Goal: Information Seeking & Learning: Find specific fact

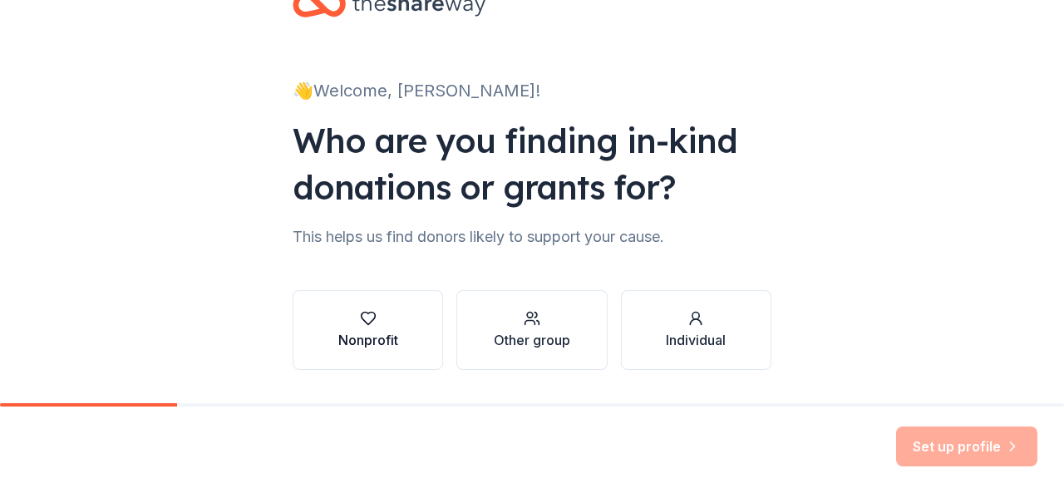
scroll to position [101, 0]
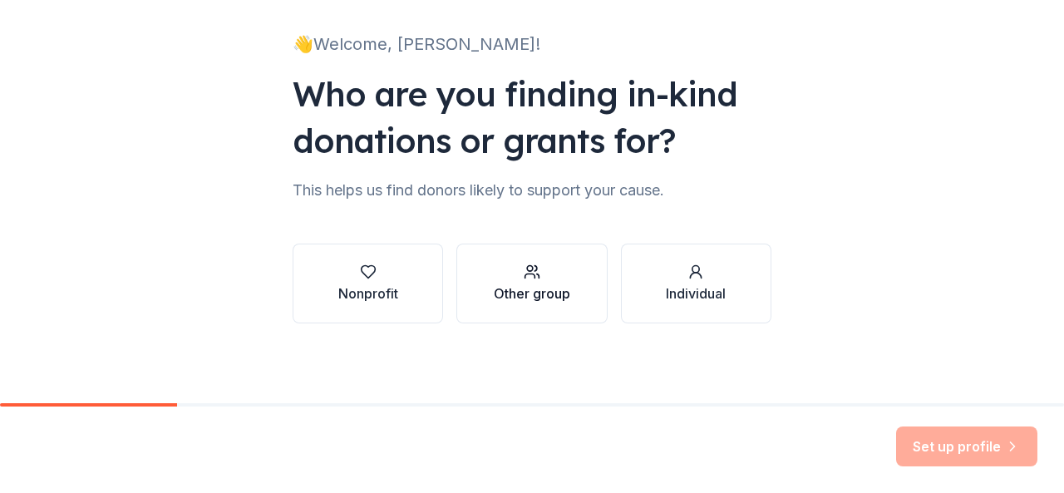
click at [528, 302] on div "Other group" at bounding box center [532, 293] width 76 height 20
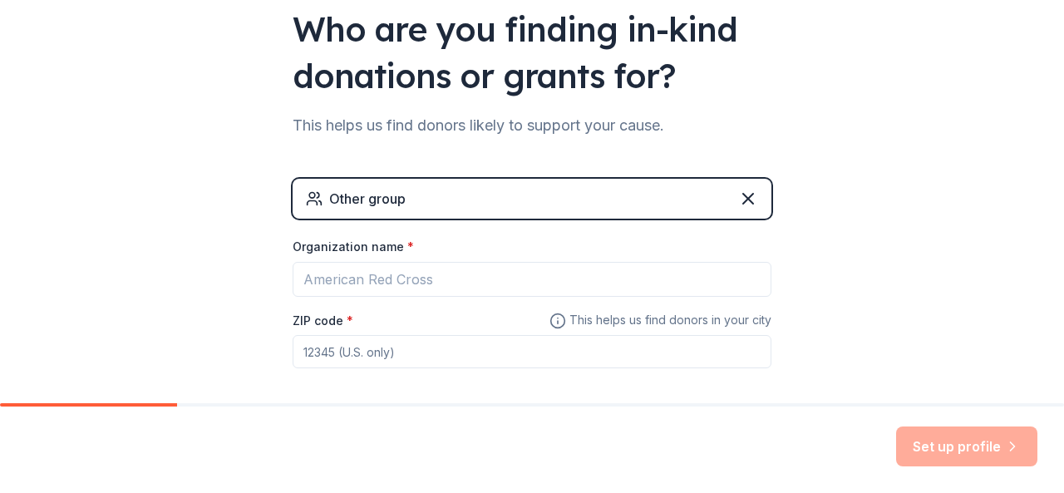
scroll to position [243, 0]
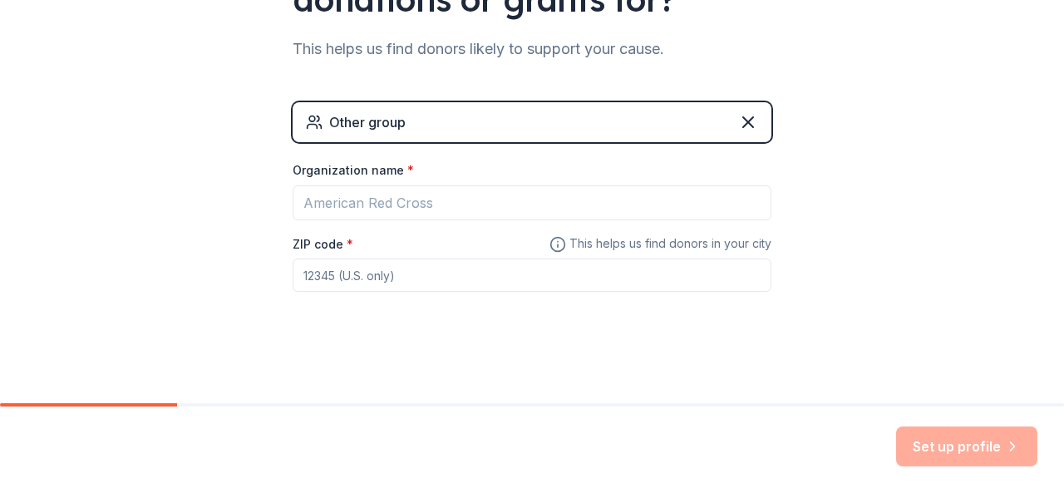
click at [1010, 454] on div "Set up profile" at bounding box center [966, 446] width 141 height 40
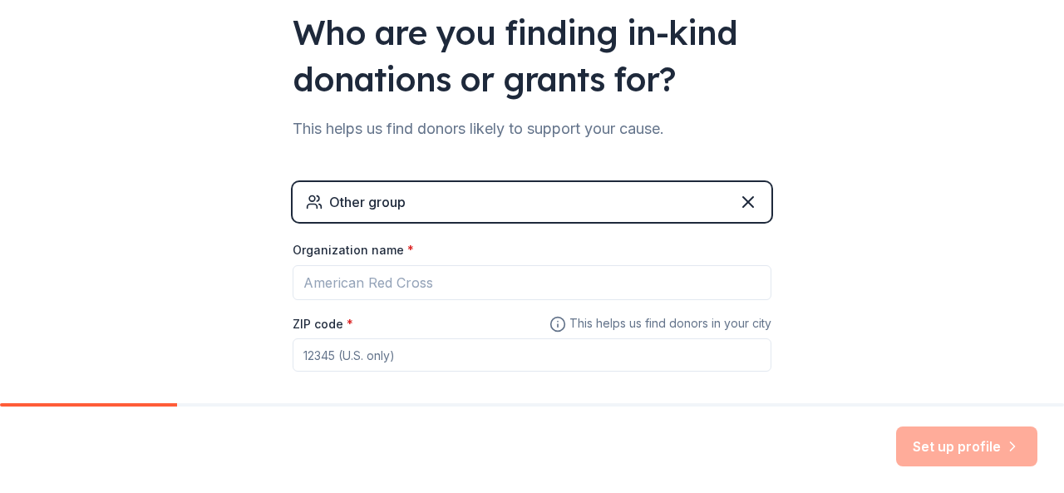
scroll to position [0, 0]
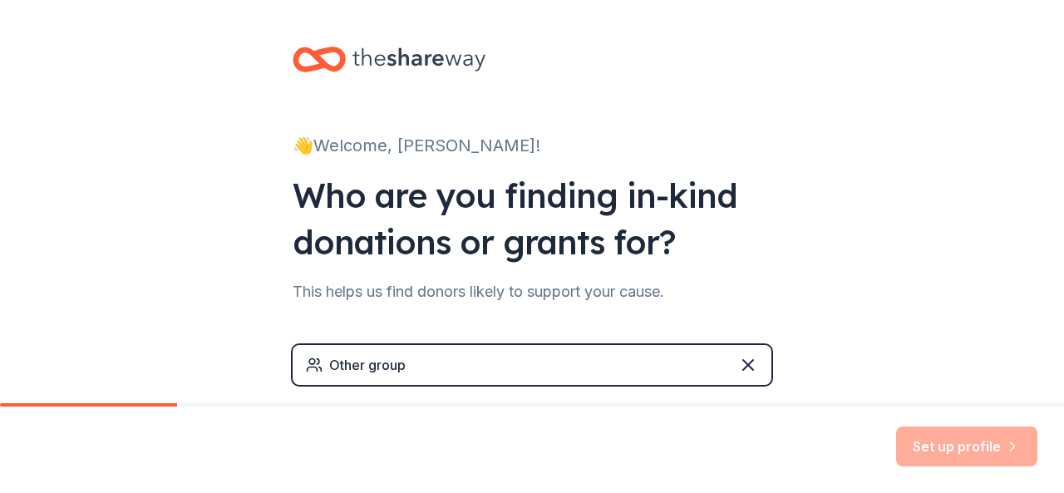
click at [354, 365] on div "Other group" at bounding box center [367, 365] width 76 height 20
click at [741, 361] on icon at bounding box center [748, 365] width 20 height 20
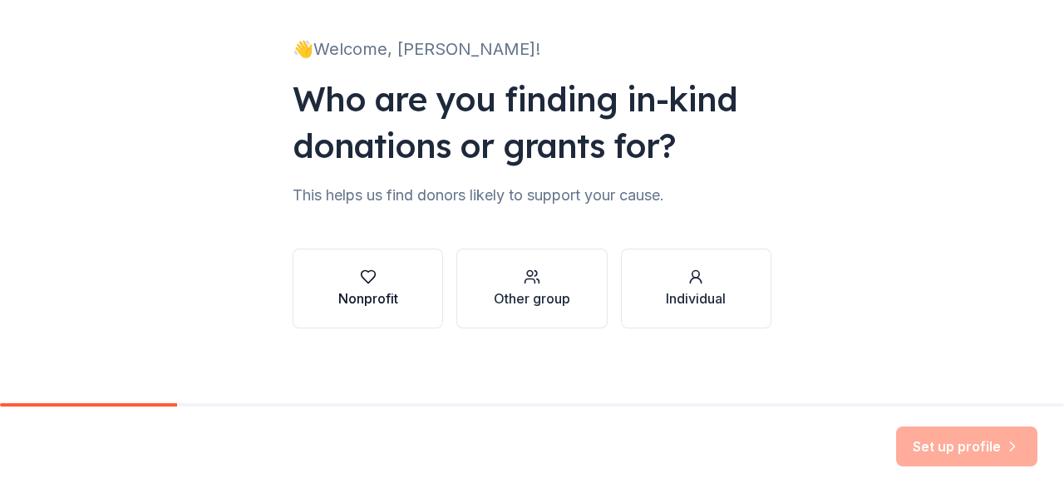
scroll to position [101, 0]
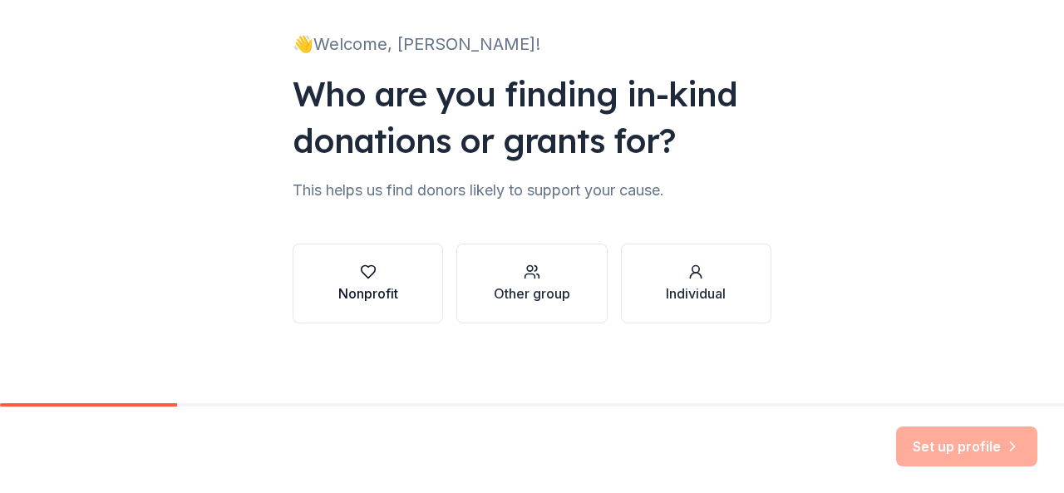
click at [372, 278] on div "button" at bounding box center [368, 271] width 60 height 17
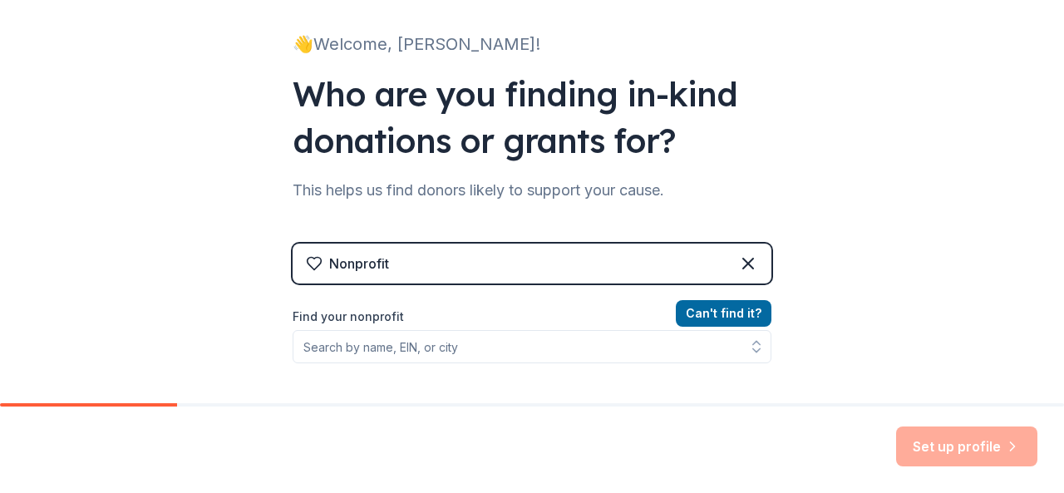
scroll to position [184, 0]
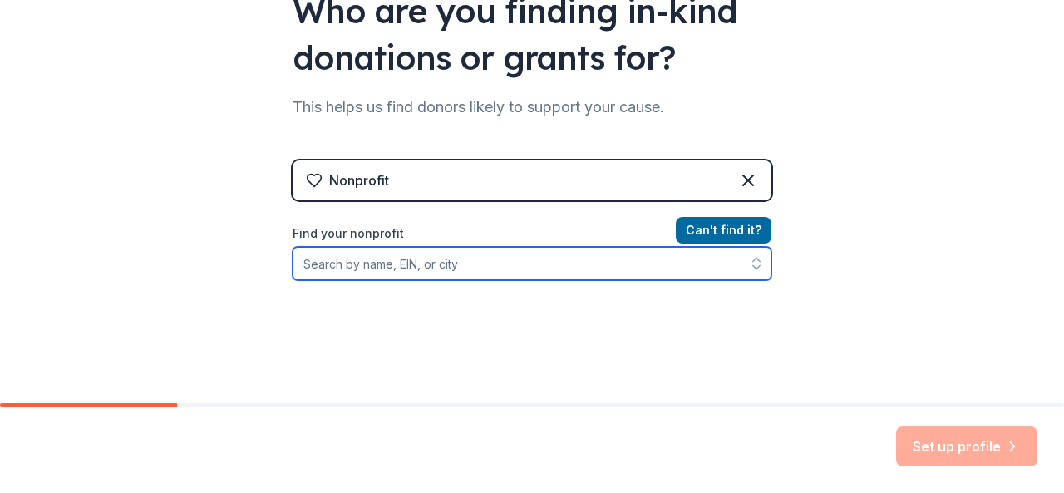
click at [679, 265] on input "Find your nonprofit" at bounding box center [531, 263] width 479 height 33
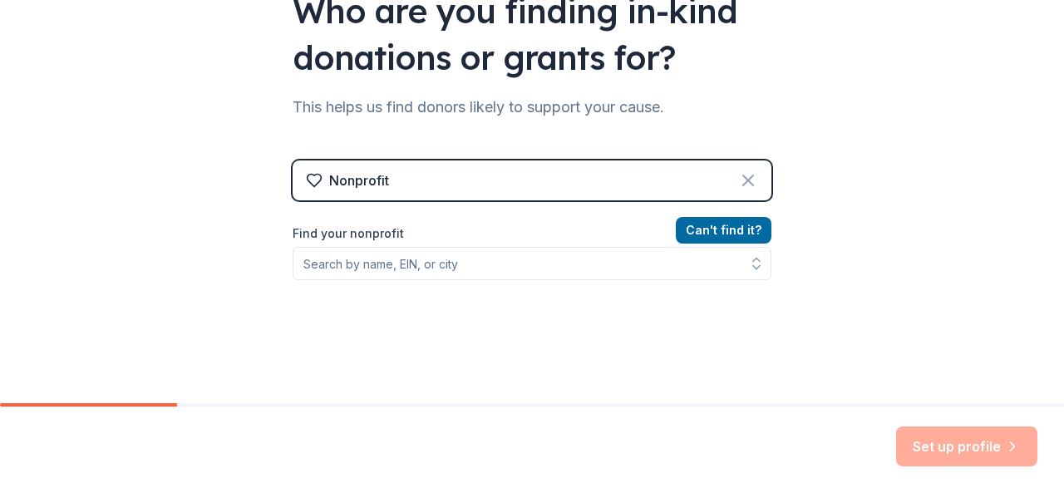
click at [738, 185] on icon at bounding box center [748, 180] width 20 height 20
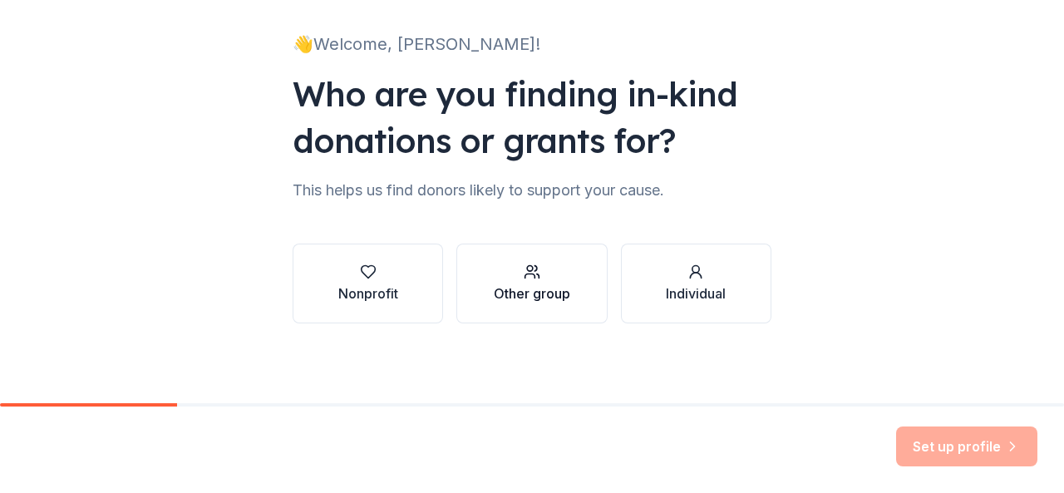
click at [537, 300] on div "Other group" at bounding box center [532, 293] width 76 height 20
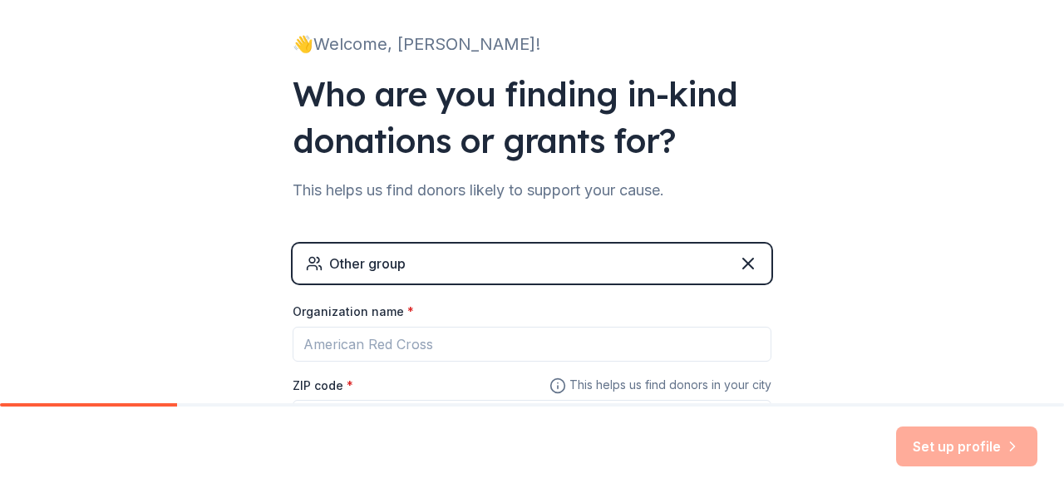
scroll to position [184, 0]
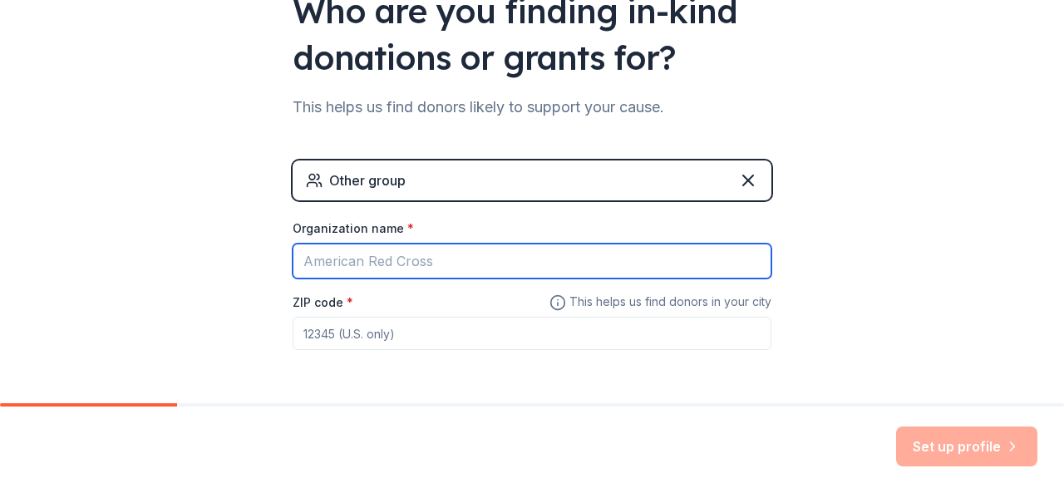
click at [440, 250] on input "Organization name *" at bounding box center [531, 260] width 479 height 35
type input "Robotics club"
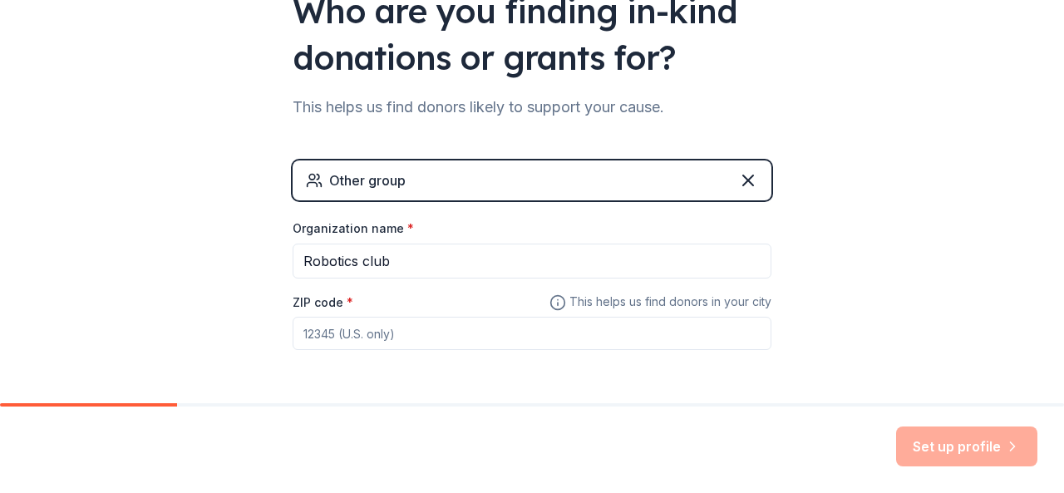
click at [462, 342] on input "ZIP code *" at bounding box center [531, 333] width 479 height 33
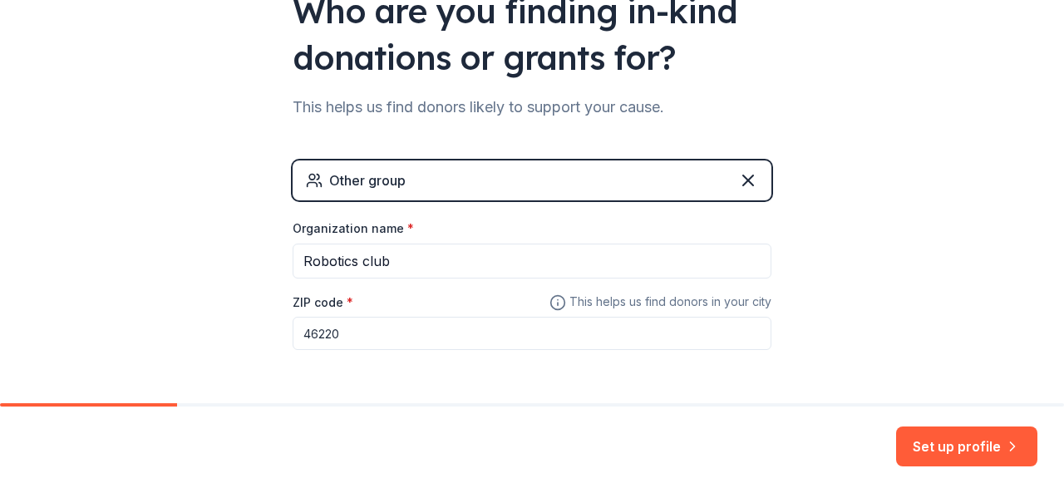
type input "46220"
click at [730, 407] on div "Set up profile" at bounding box center [532, 449] width 1064 height 86
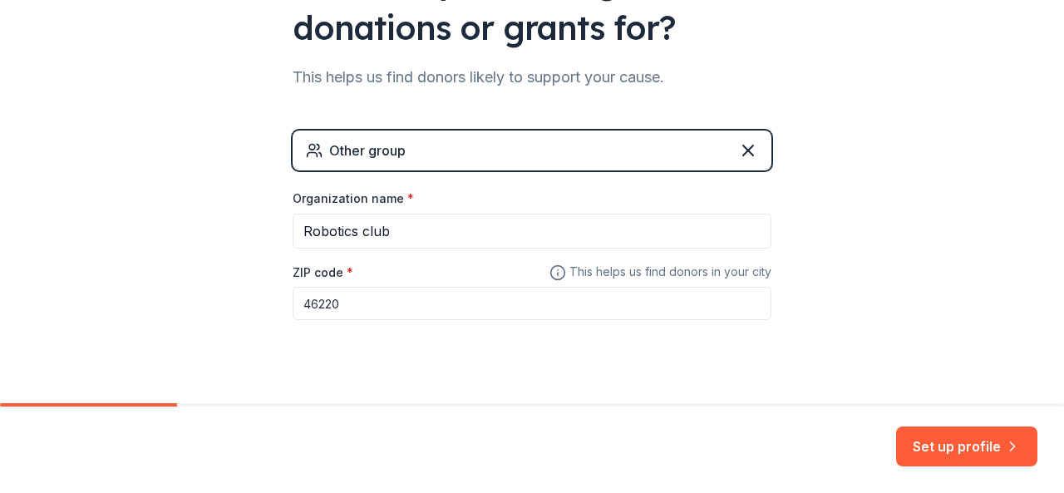
scroll to position [243, 0]
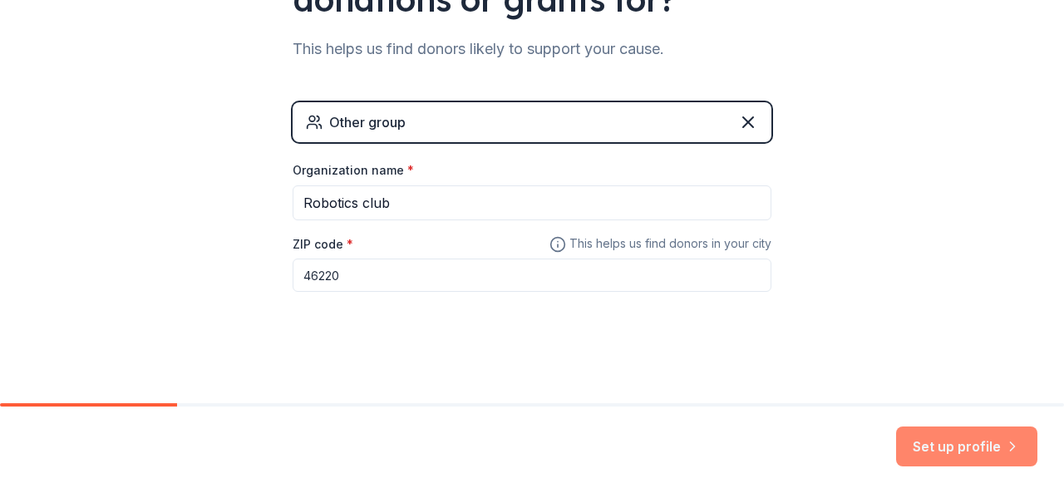
click at [942, 450] on button "Set up profile" at bounding box center [966, 446] width 141 height 40
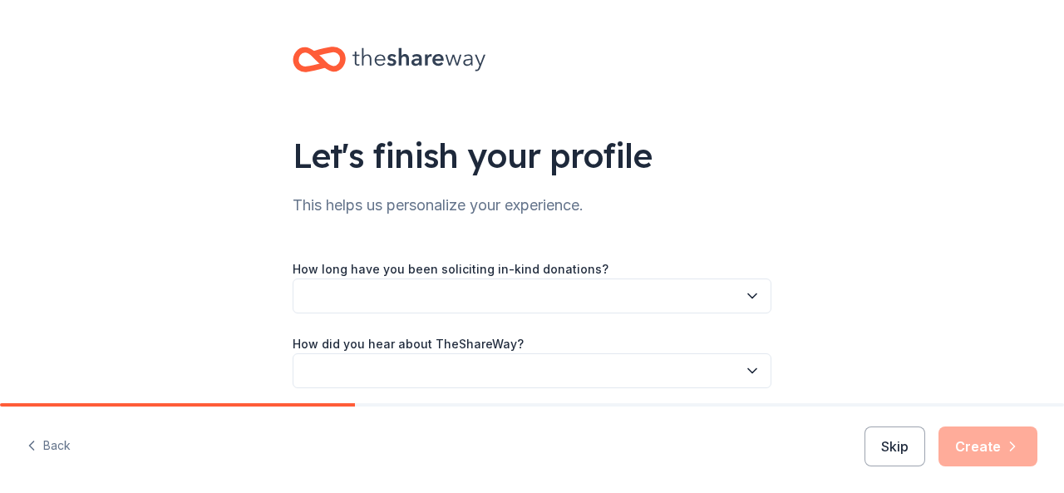
scroll to position [65, 0]
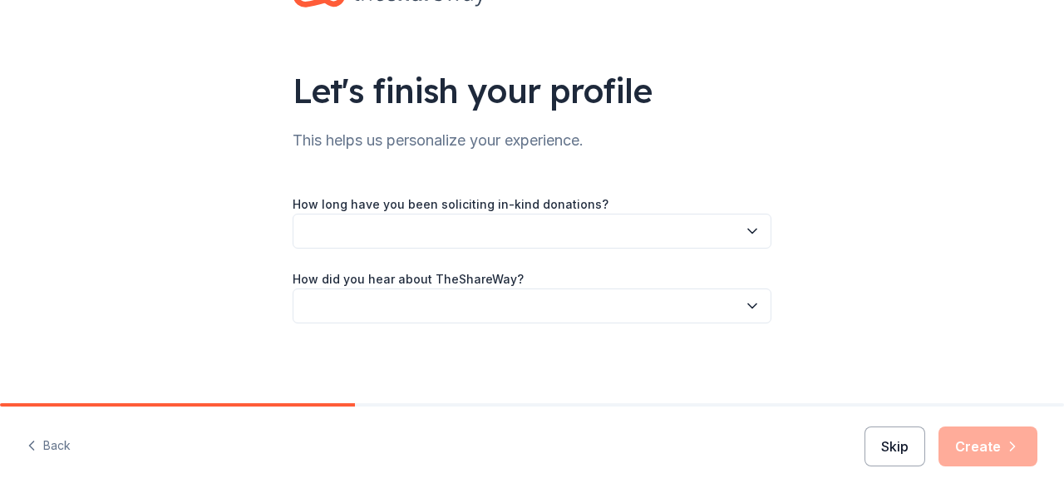
click at [911, 462] on button "Skip" at bounding box center [894, 446] width 61 height 40
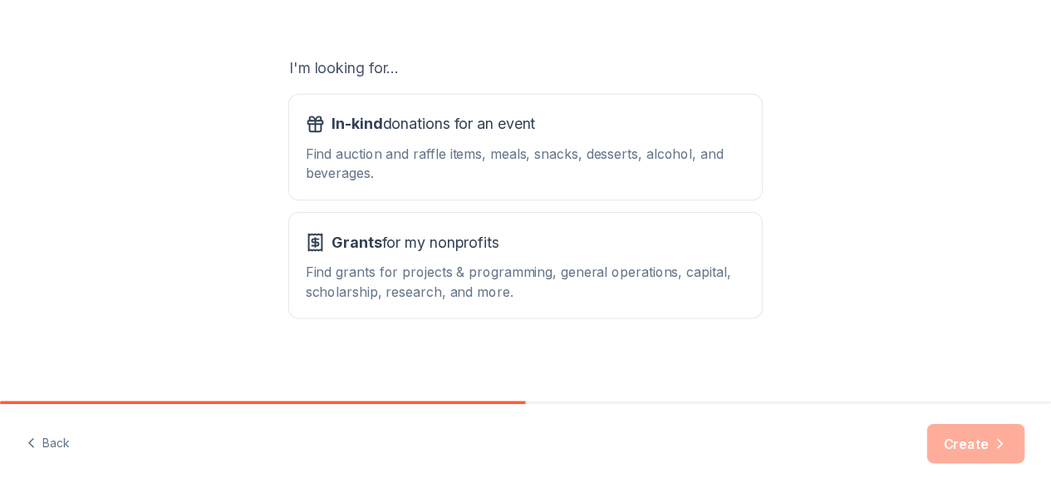
scroll to position [268, 0]
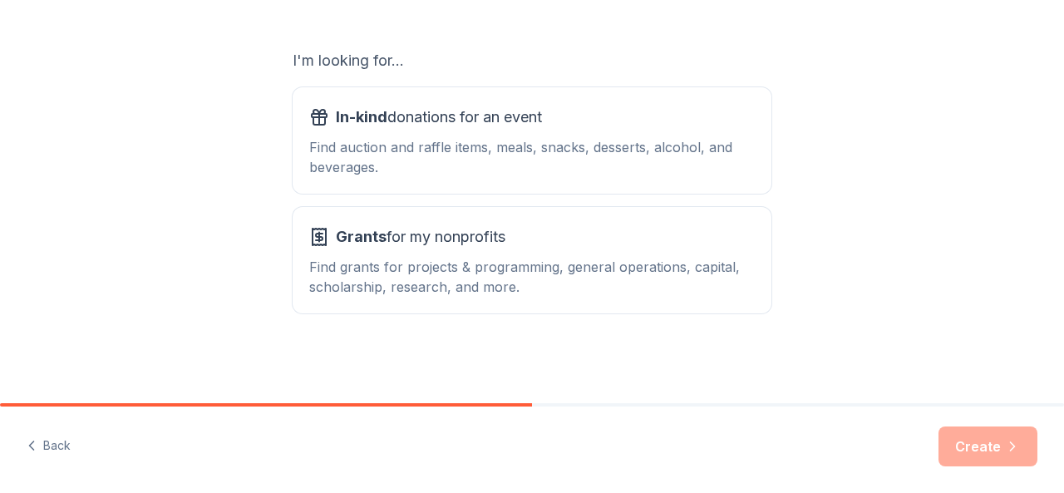
click at [994, 444] on div "Create" at bounding box center [987, 446] width 99 height 40
click at [985, 451] on div "Create" at bounding box center [987, 446] width 99 height 40
click at [568, 238] on div "Grants for my nonprofits" at bounding box center [531, 237] width 445 height 27
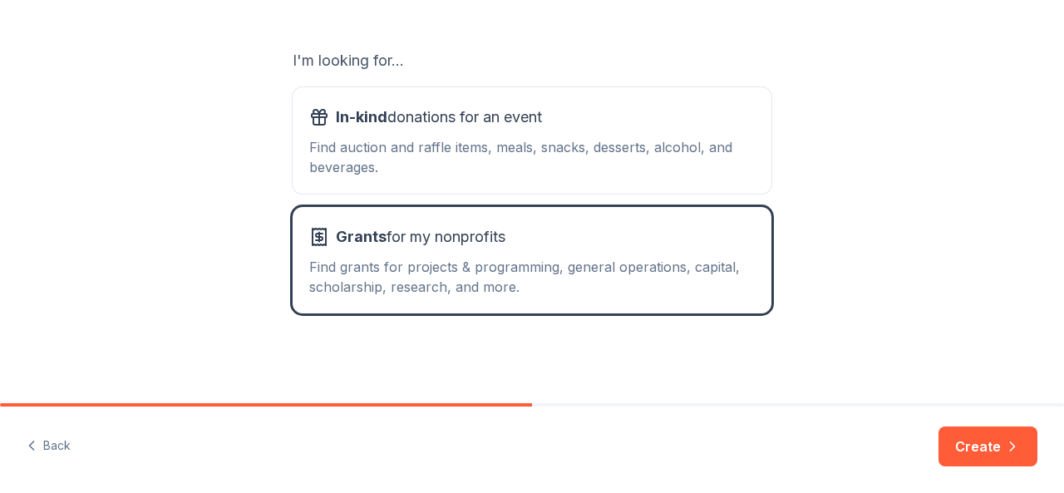
click at [1005, 474] on div "Back Create" at bounding box center [532, 449] width 1064 height 86
click at [983, 450] on button "Create" at bounding box center [987, 446] width 99 height 40
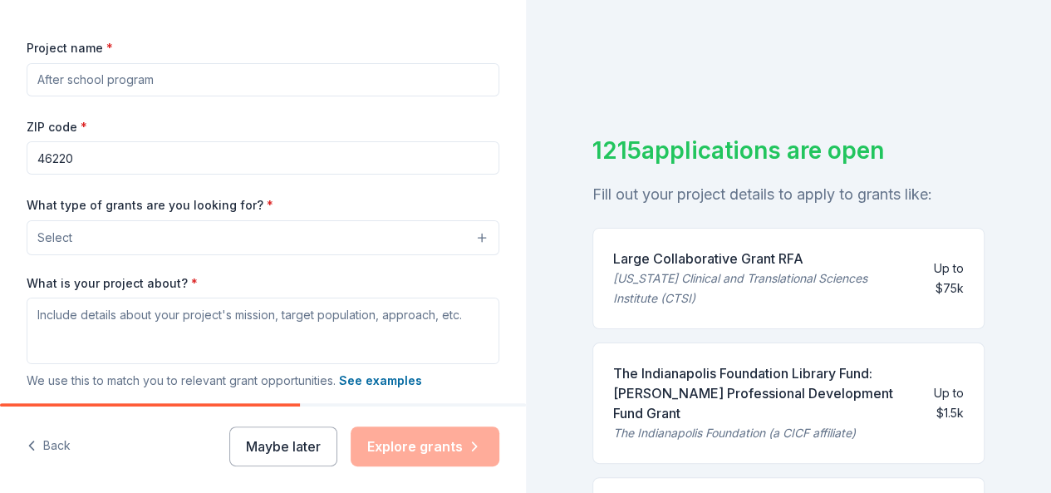
scroll to position [249, 0]
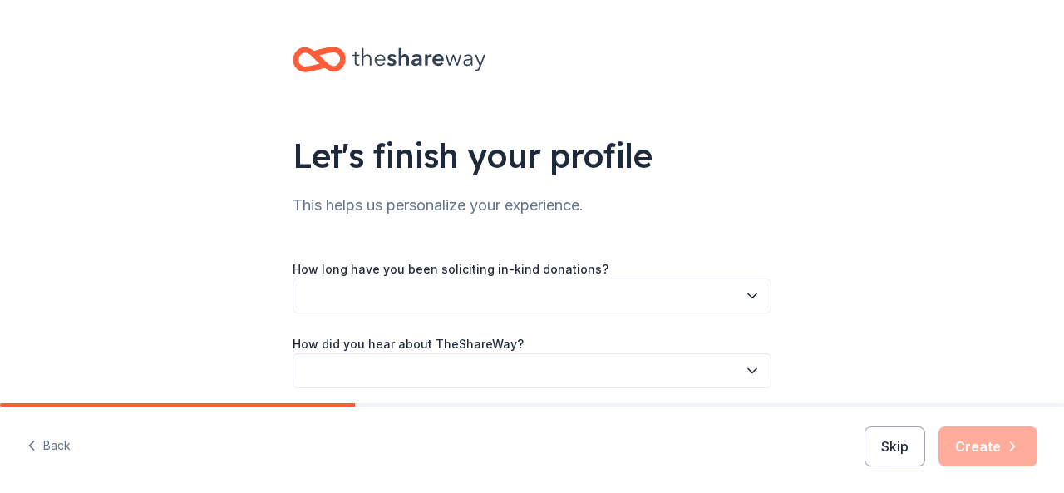
scroll to position [65, 0]
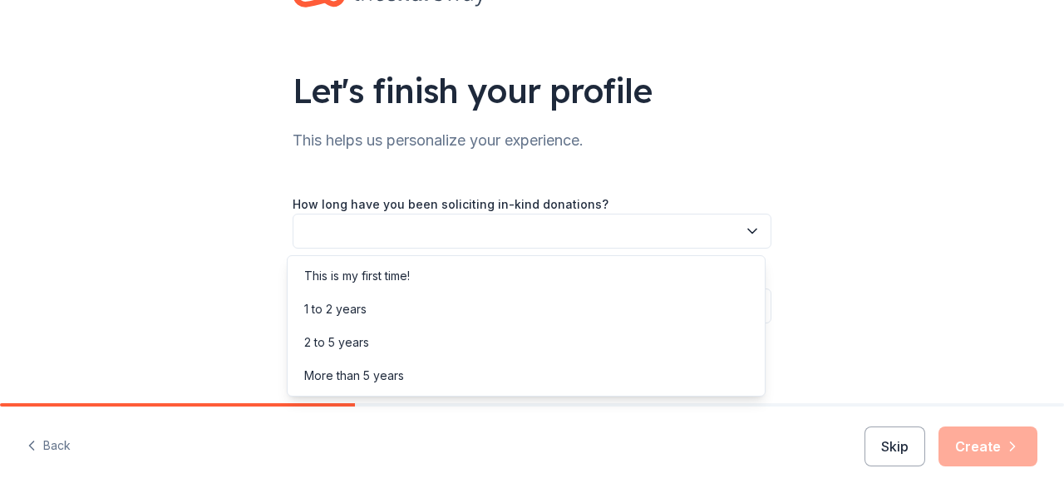
click at [743, 215] on button "button" at bounding box center [531, 231] width 479 height 35
click at [525, 265] on div "This is my first time!" at bounding box center [526, 275] width 470 height 33
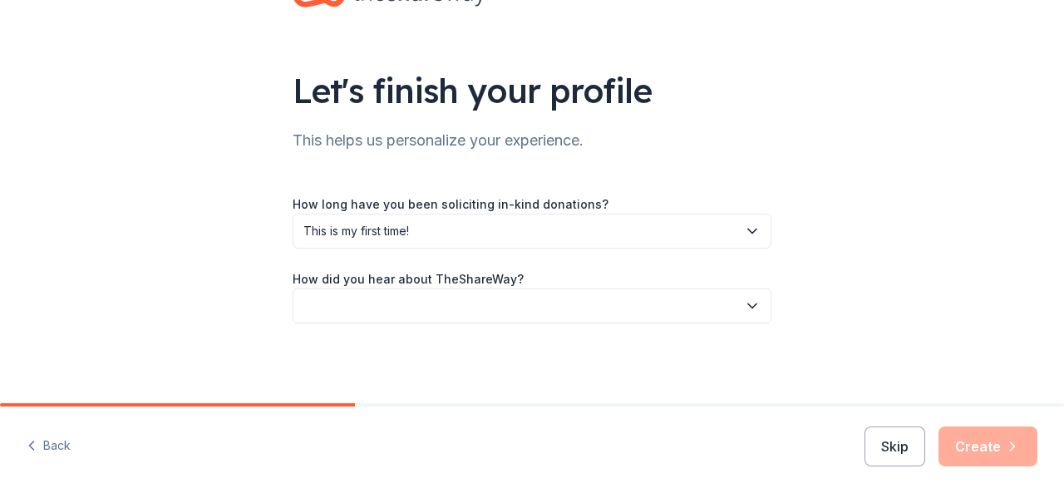
click at [525, 265] on div "How long have you been soliciting in-kind donations? This is my first time! How…" at bounding box center [531, 259] width 479 height 130
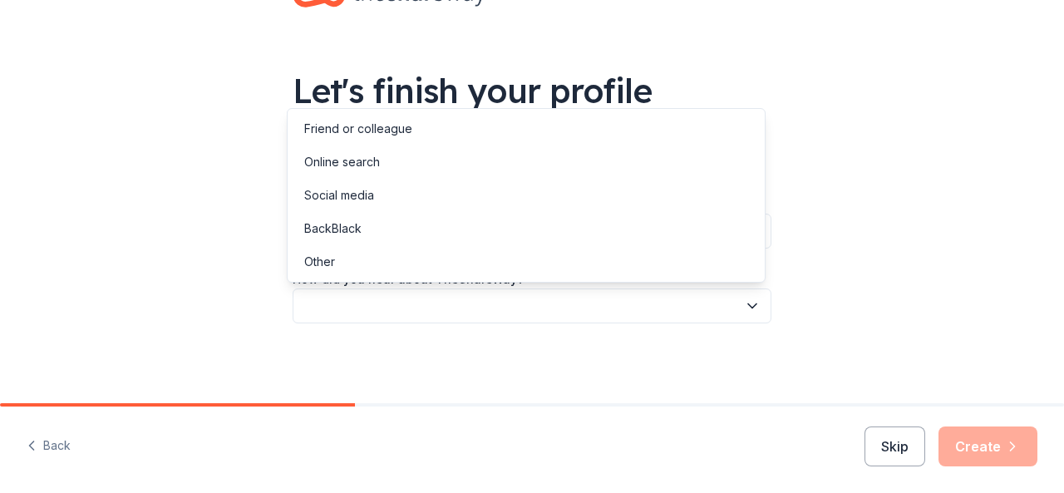
click at [519, 295] on button "button" at bounding box center [531, 305] width 479 height 35
click at [453, 169] on div "Online search" at bounding box center [526, 161] width 470 height 33
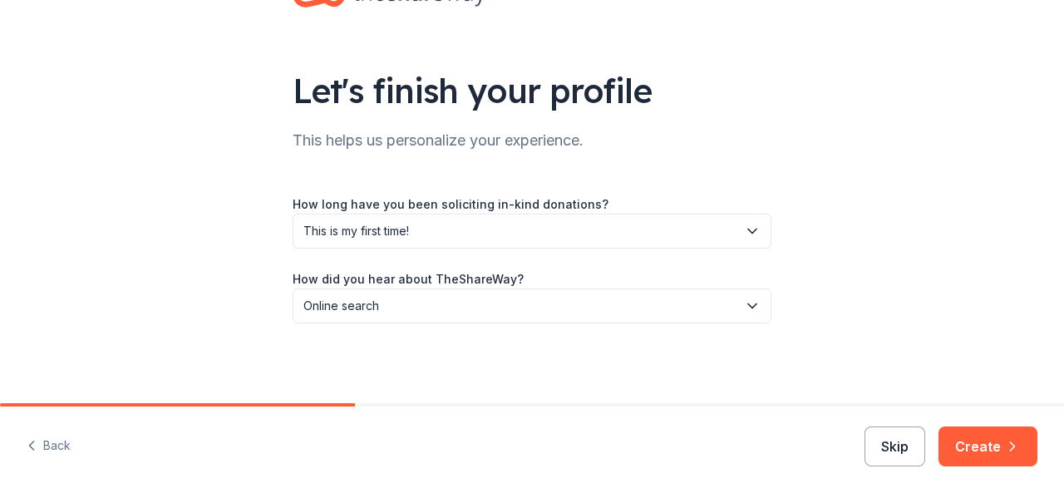
click at [915, 456] on button "Skip" at bounding box center [894, 446] width 61 height 40
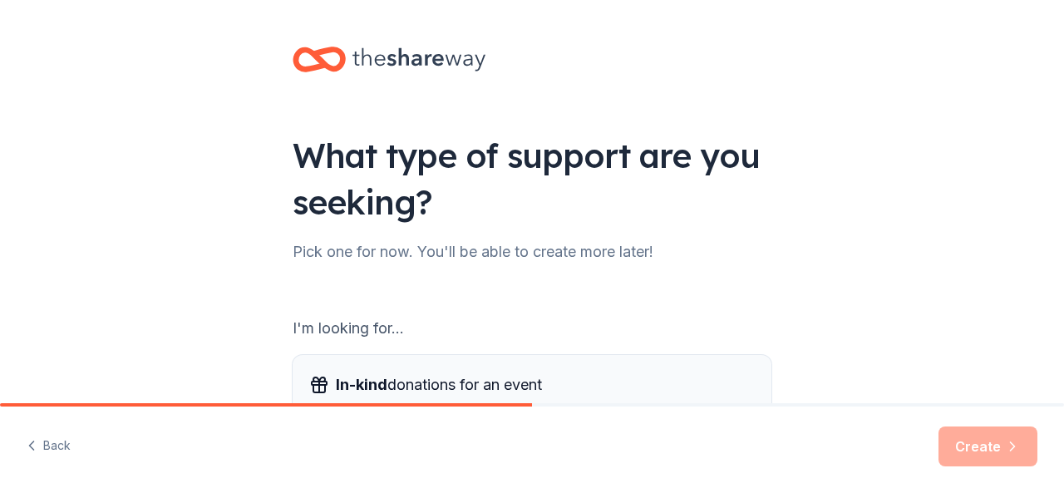
scroll to position [83, 0]
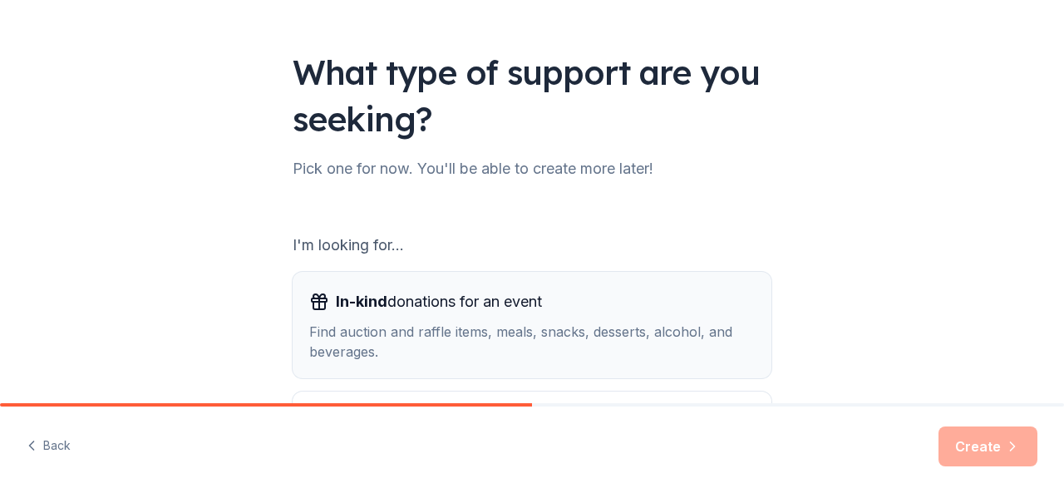
click at [720, 338] on div "Find auction and raffle items, meals, snacks, desserts, alcohol, and beverages." at bounding box center [531, 342] width 445 height 40
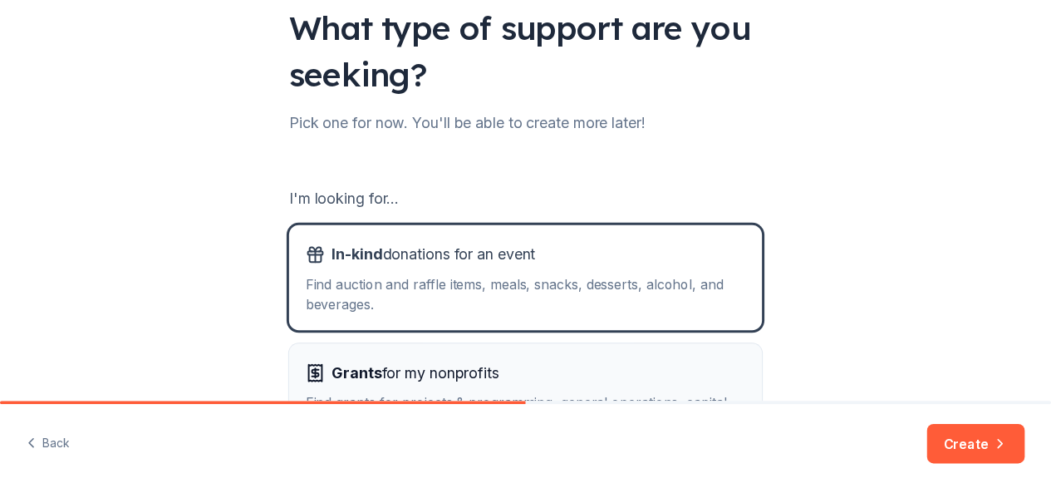
scroll to position [166, 0]
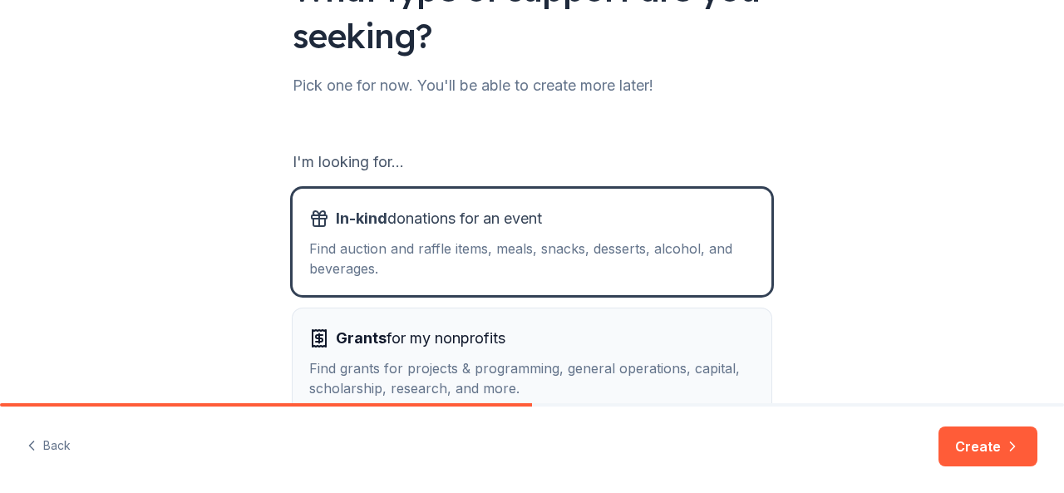
click at [548, 370] on div "Find grants for projects & programming, general operations, capital, scholarshi…" at bounding box center [531, 378] width 445 height 40
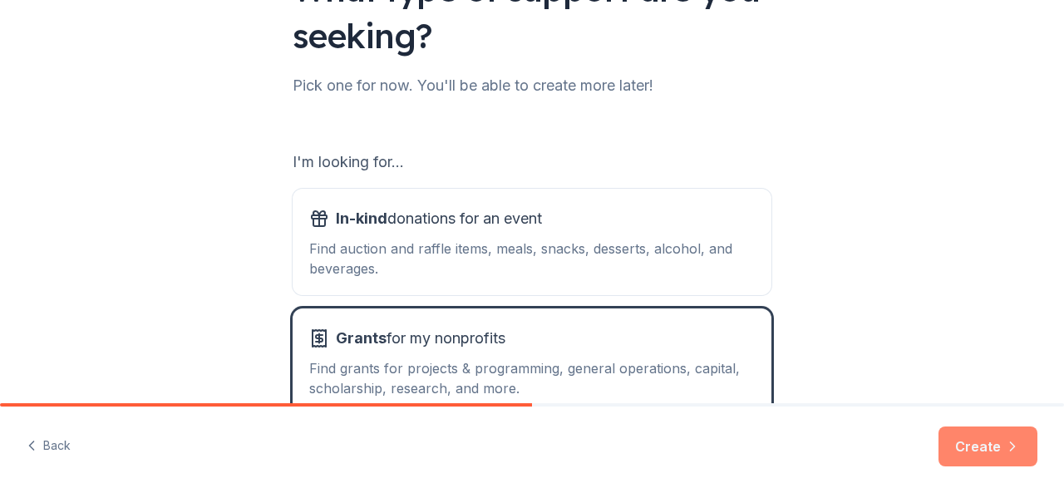
click at [1004, 450] on icon "button" at bounding box center [1012, 446] width 17 height 17
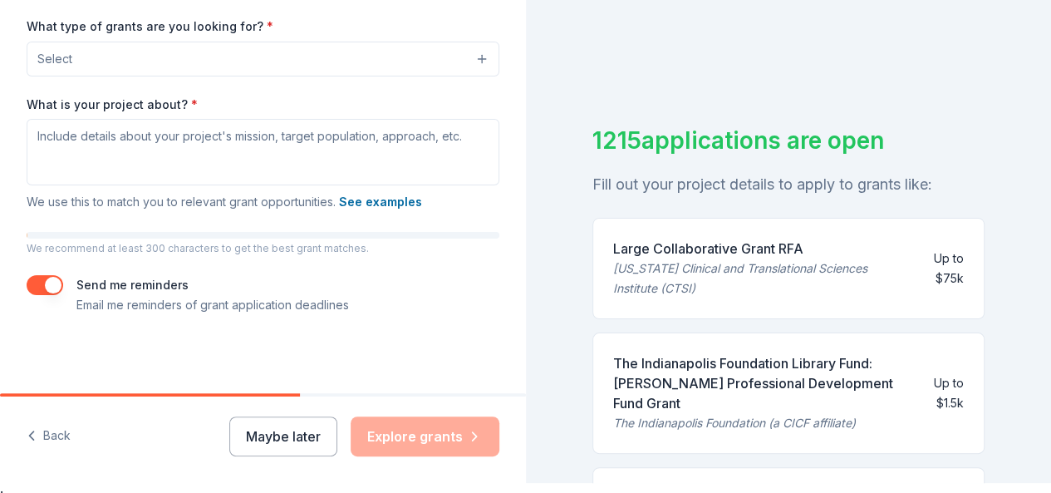
scroll to position [20, 0]
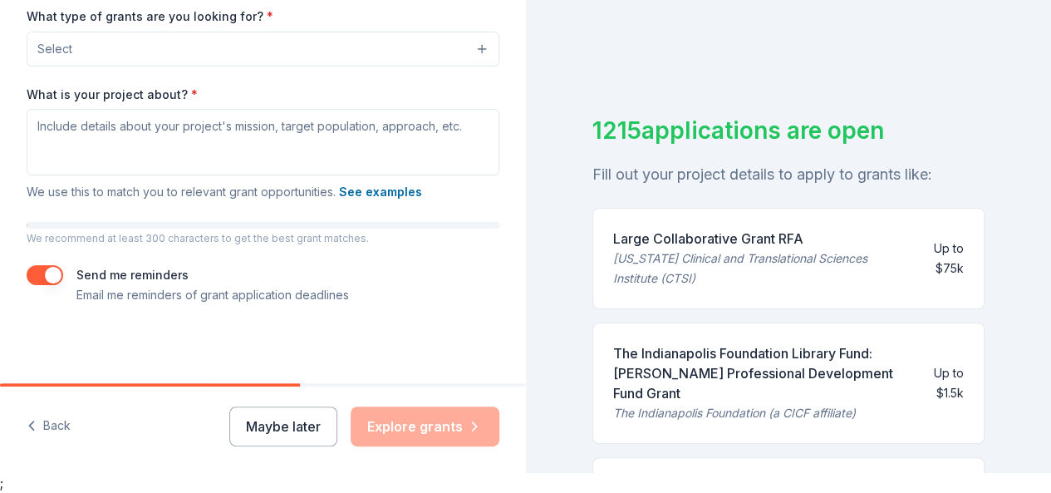
click at [312, 416] on button "Maybe later" at bounding box center [283, 426] width 108 height 40
click at [312, 439] on button "Maybe later" at bounding box center [283, 426] width 108 height 40
click at [53, 278] on button "button" at bounding box center [45, 275] width 37 height 20
click at [425, 433] on div "Maybe later Explore grants" at bounding box center [364, 426] width 270 height 40
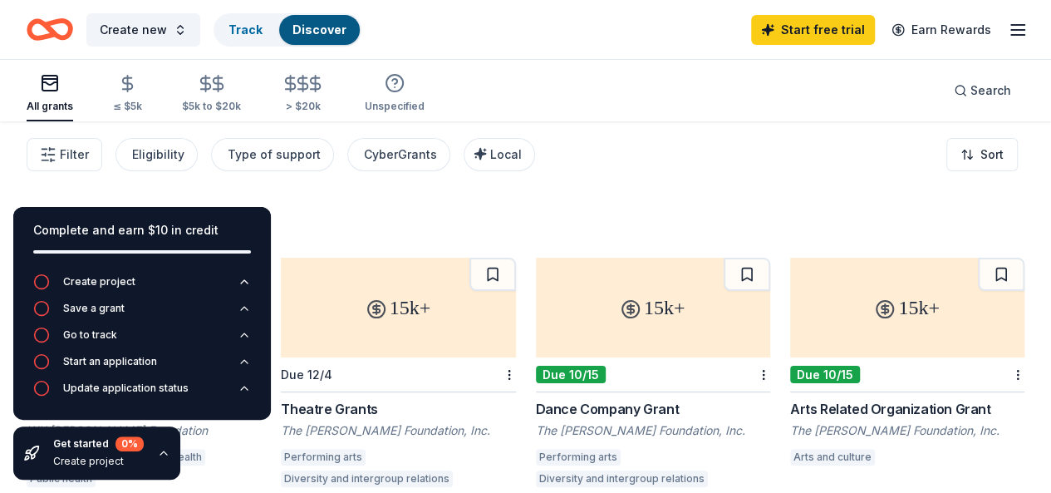
click at [1010, 40] on div "Start free trial Earn Rewards" at bounding box center [889, 29] width 277 height 39
click at [977, 86] on span "Search" at bounding box center [990, 91] width 41 height 20
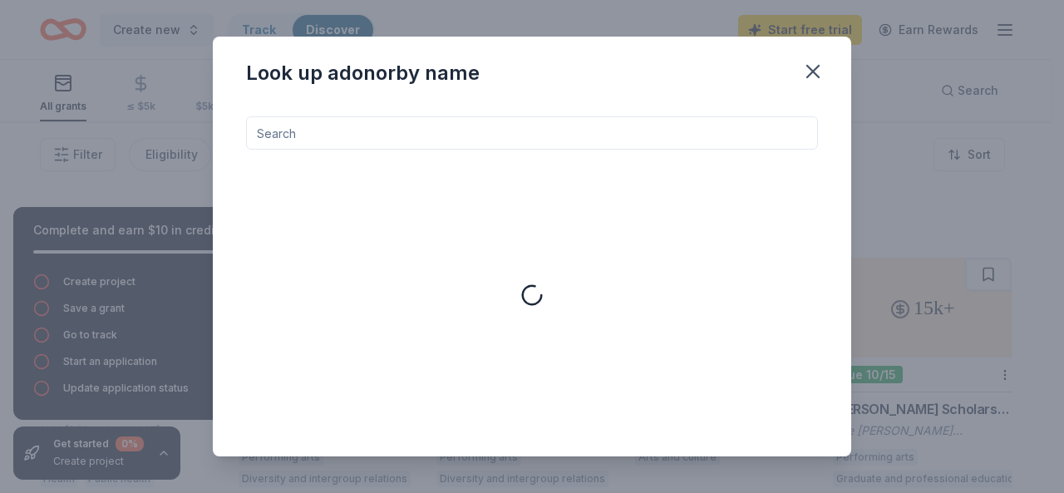
click at [640, 135] on input at bounding box center [532, 132] width 572 height 33
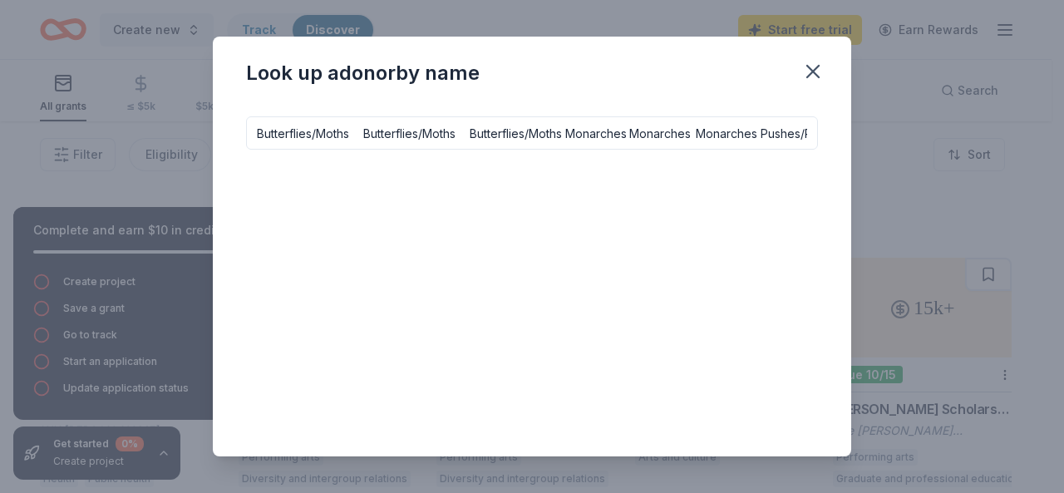
scroll to position [0, 1258]
type input "Butterflies/Moths Butterflies/Moths Butterflies/Moths Monarches Monarches Monar…"
click at [791, 134] on button at bounding box center [801, 133] width 20 height 20
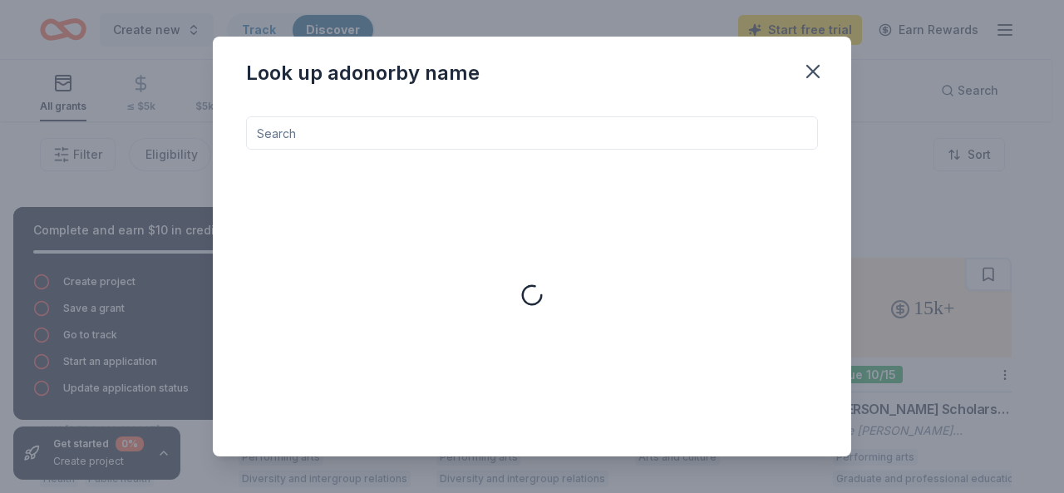
click at [621, 142] on input at bounding box center [532, 132] width 572 height 33
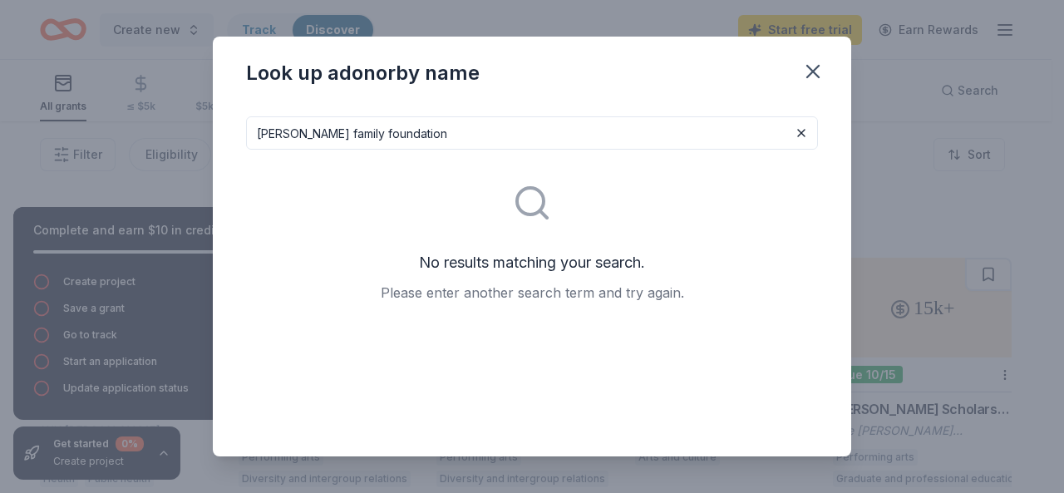
drag, startPoint x: 270, startPoint y: 136, endPoint x: 249, endPoint y: 135, distance: 20.8
click at [249, 135] on input "[PERSON_NAME] family foundation" at bounding box center [532, 132] width 572 height 33
click at [464, 130] on input "[PERSON_NAME] family foundation" at bounding box center [532, 132] width 572 height 33
drag, startPoint x: 342, startPoint y: 135, endPoint x: 206, endPoint y: 137, distance: 136.3
click at [206, 137] on div "Look up a donor by name [PERSON_NAME] family foundation No results matching you…" at bounding box center [532, 246] width 1064 height 493
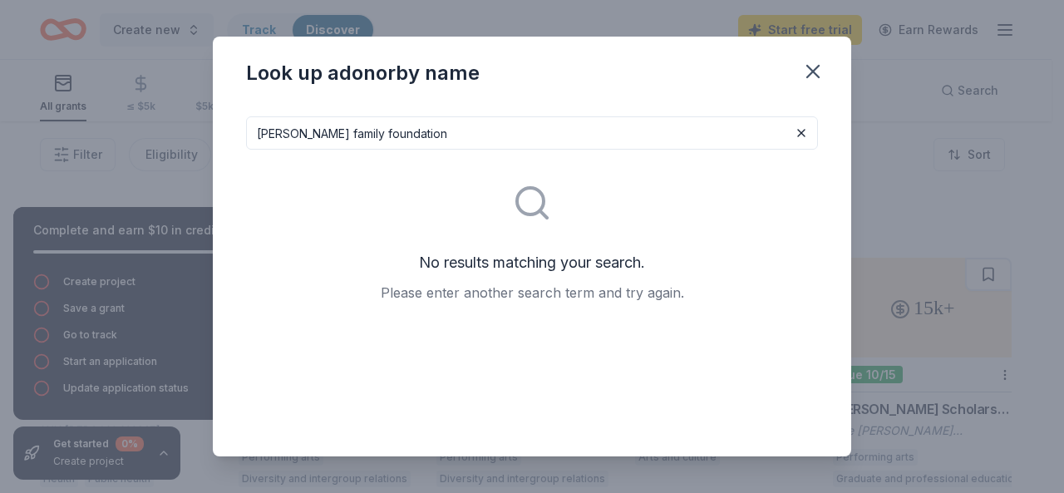
click at [470, 133] on input "[PERSON_NAME] family foundation" at bounding box center [532, 132] width 572 height 33
drag, startPoint x: 279, startPoint y: 130, endPoint x: 547, endPoint y: 104, distance: 268.9
click at [547, 104] on div "[PERSON_NAME] family foundation No results matching your search. Please enter a…" at bounding box center [532, 279] width 638 height 353
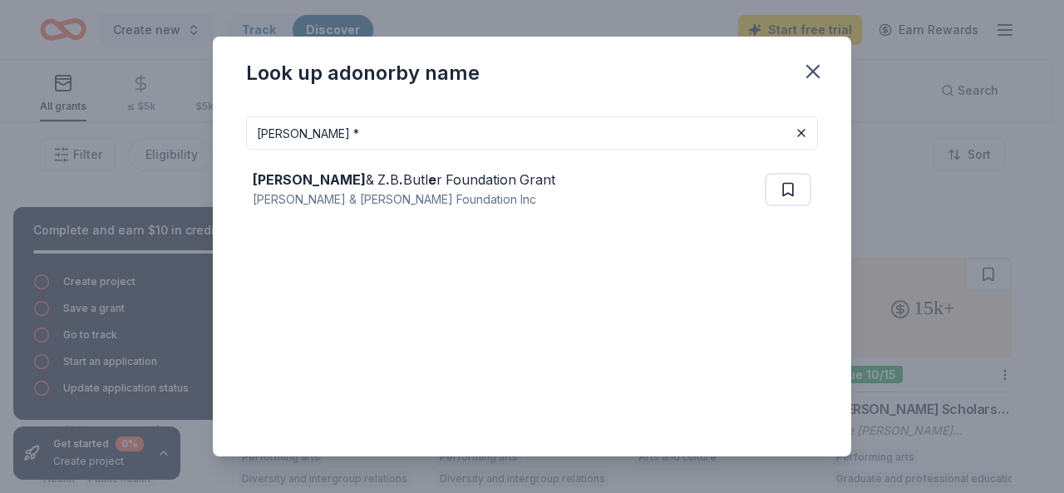
click at [337, 137] on input "[PERSON_NAME] *" at bounding box center [532, 132] width 572 height 33
click at [248, 138] on input "[PERSON_NAME] *" at bounding box center [532, 132] width 572 height 33
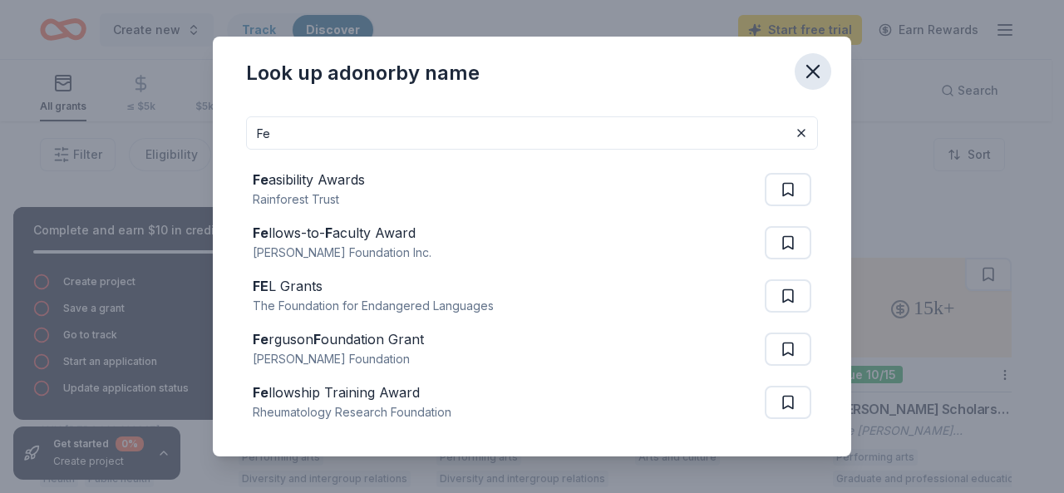
type input "Fe"
click at [810, 72] on icon "button" at bounding box center [813, 72] width 12 height 12
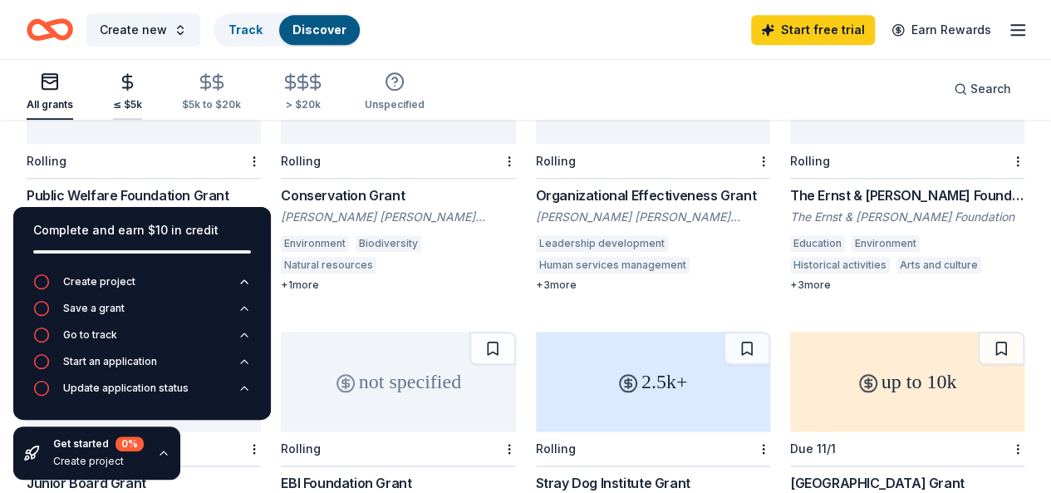
scroll to position [665, 0]
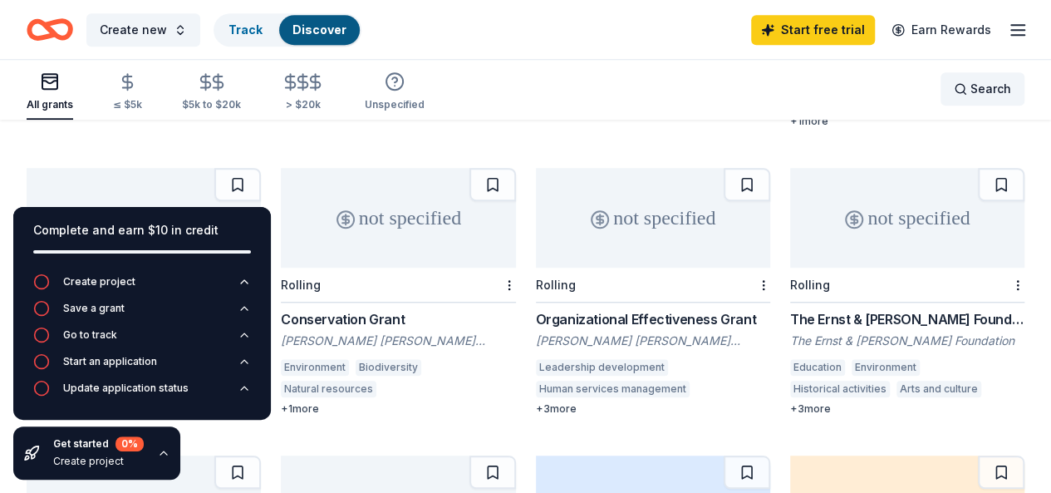
click at [984, 86] on span "Search" at bounding box center [990, 89] width 41 height 20
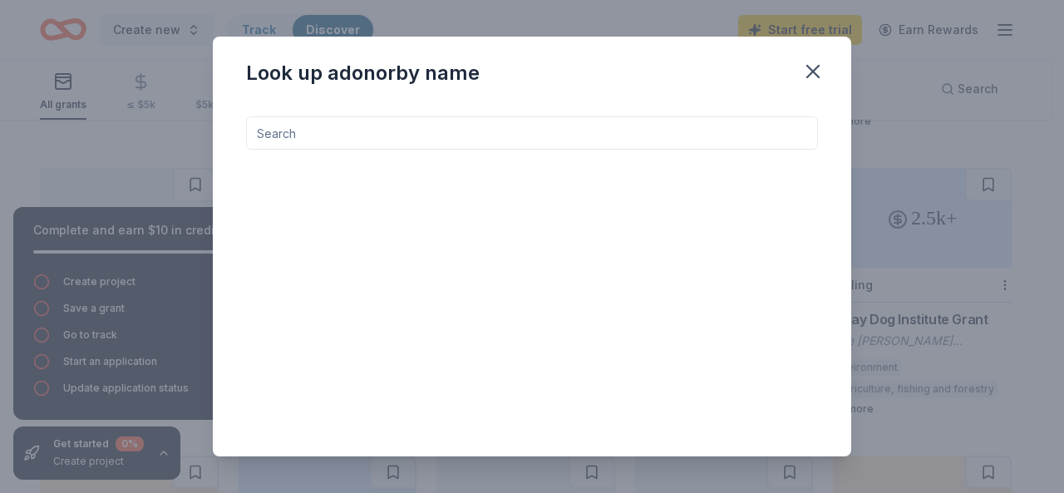
click at [523, 159] on div at bounding box center [532, 302] width 572 height 372
click at [524, 150] on div at bounding box center [532, 302] width 572 height 372
click at [535, 142] on input at bounding box center [532, 132] width 572 height 33
type input "family found"
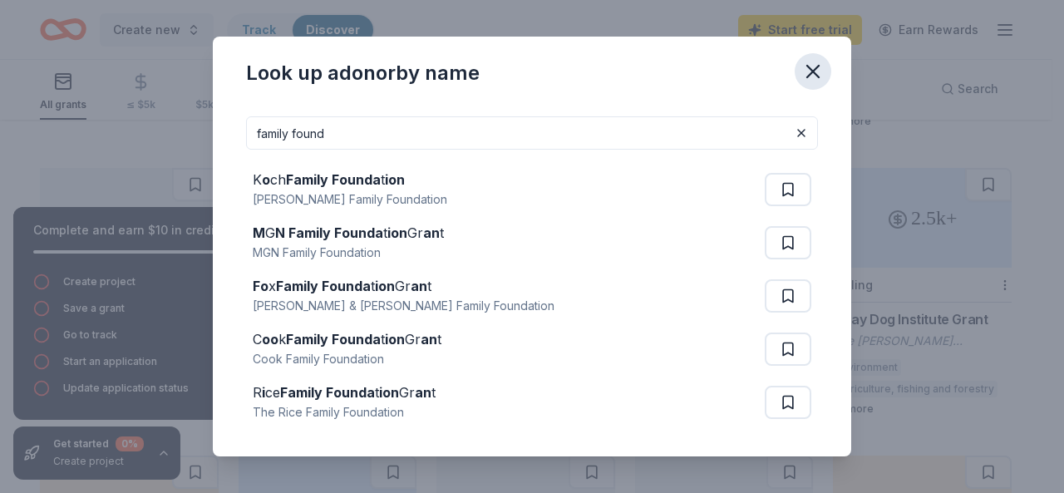
click at [815, 73] on icon "button" at bounding box center [813, 72] width 12 height 12
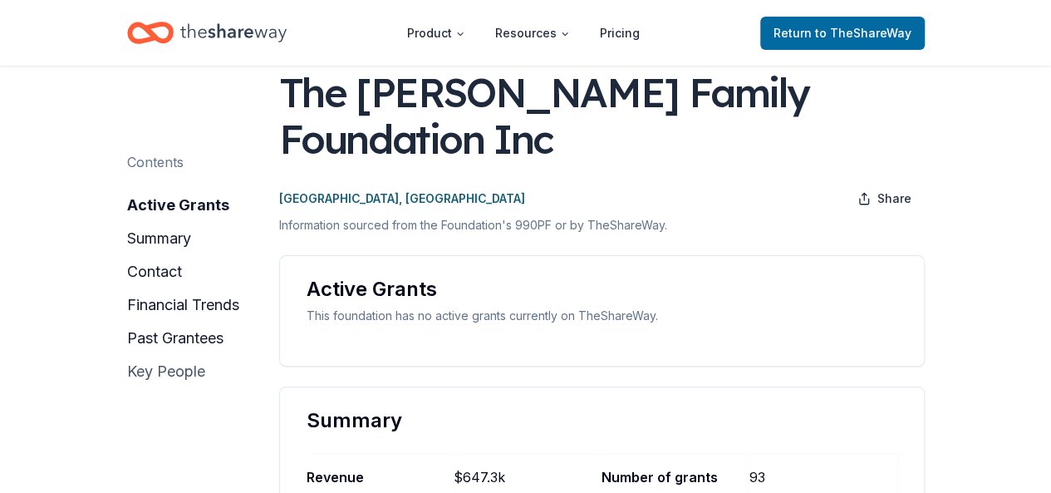
click at [163, 378] on button "key people" at bounding box center [166, 371] width 78 height 27
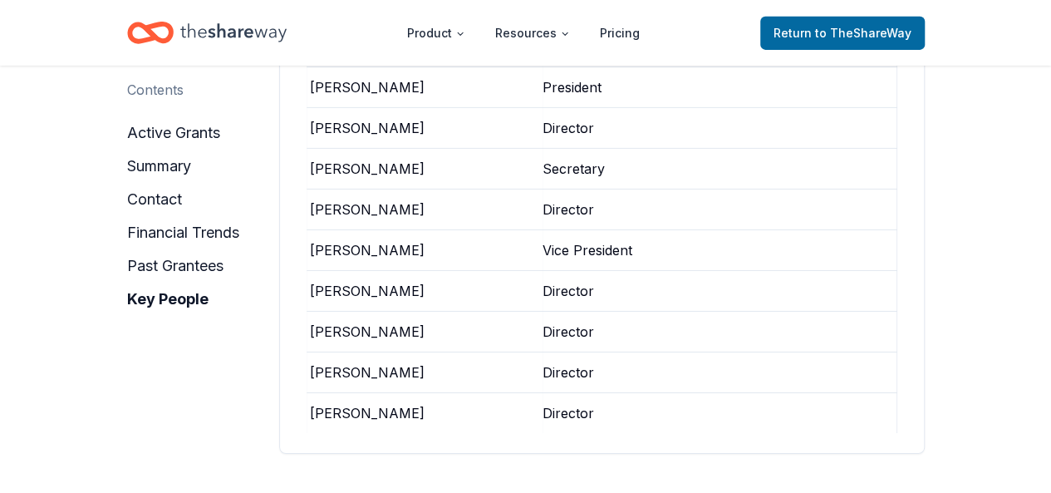
scroll to position [2743, 0]
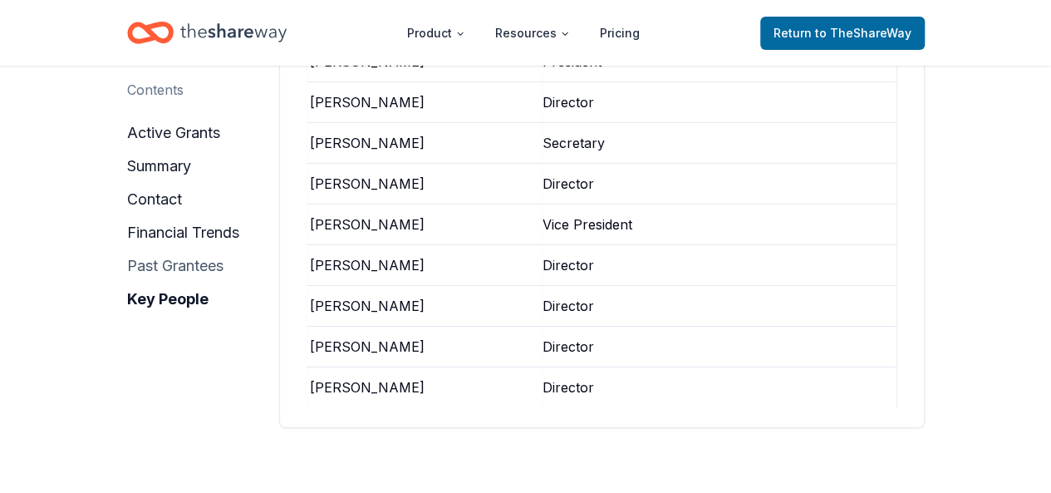
click at [135, 267] on button "past grantees" at bounding box center [175, 266] width 96 height 27
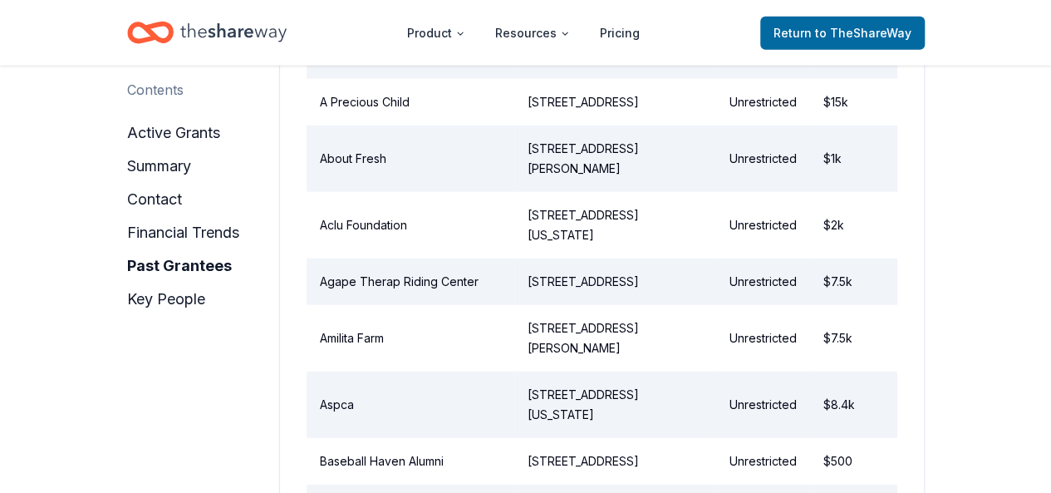
scroll to position [2178, 0]
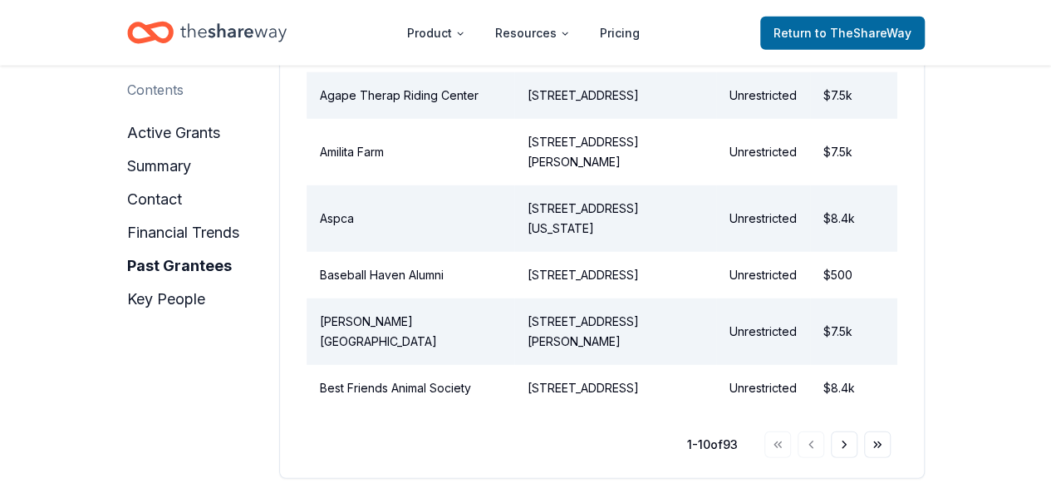
click at [844, 458] on button "Go to next page" at bounding box center [844, 444] width 27 height 27
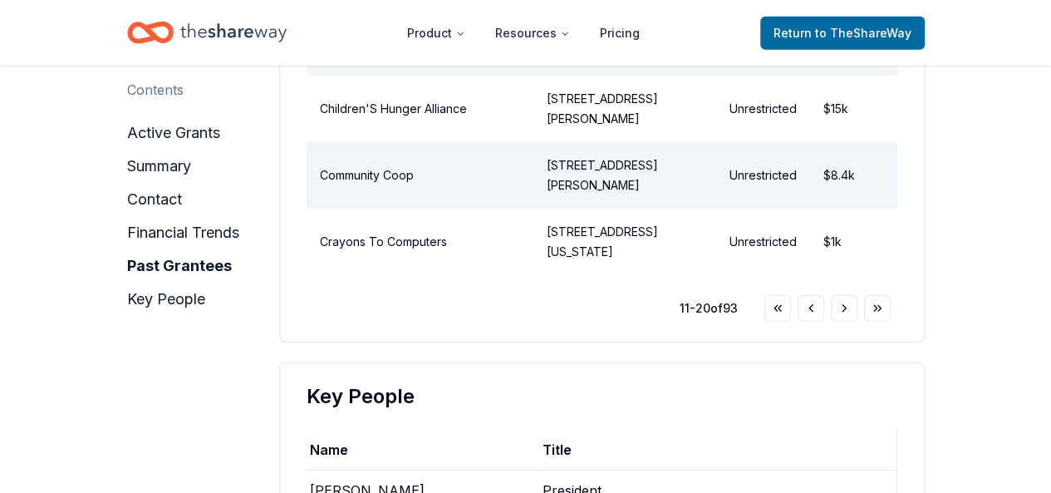
scroll to position [2307, 0]
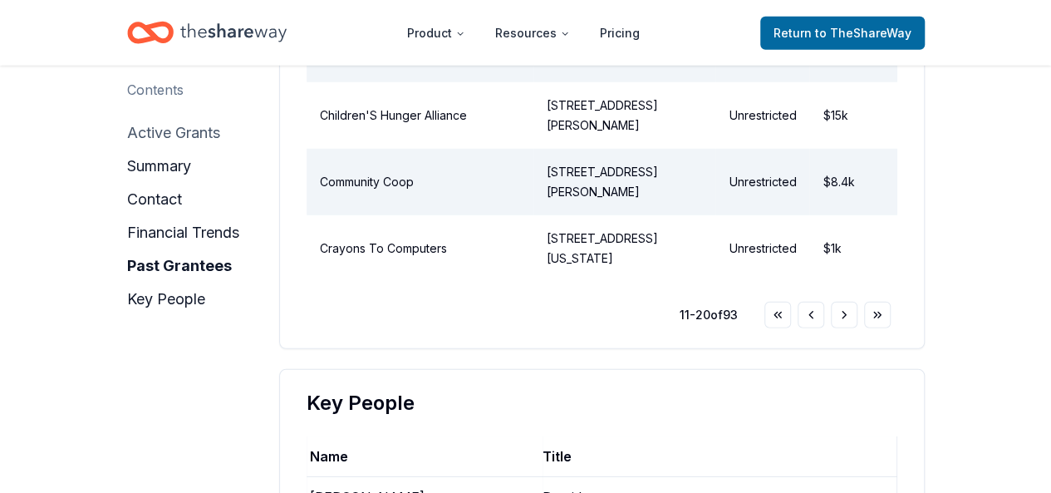
click at [140, 137] on button "active grants" at bounding box center [173, 133] width 93 height 27
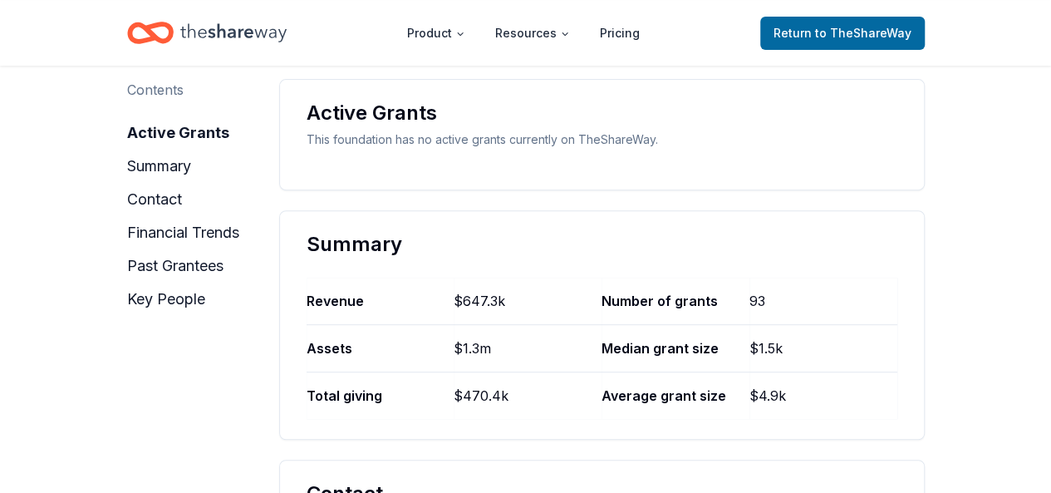
scroll to position [254, 0]
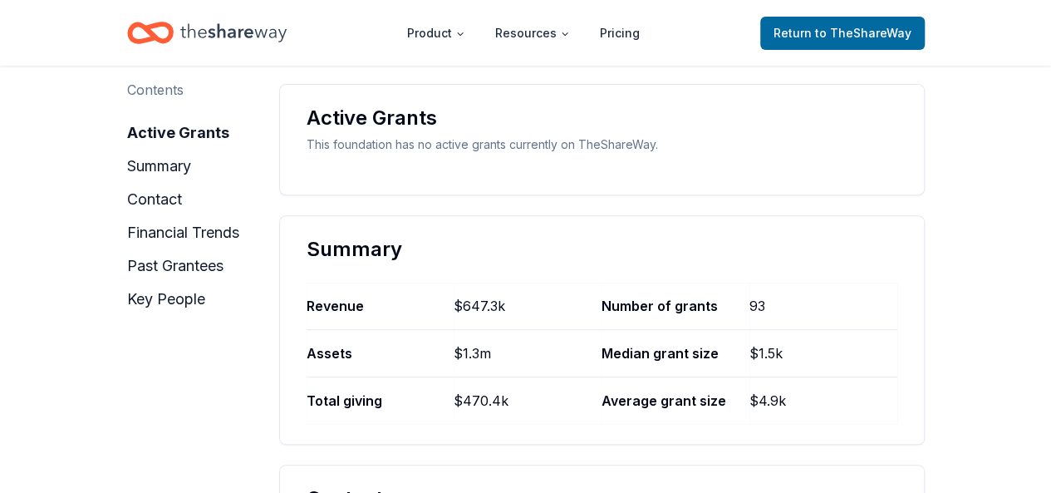
click at [613, 149] on div "This foundation has no active grants currently on TheShareWay." at bounding box center [602, 145] width 591 height 20
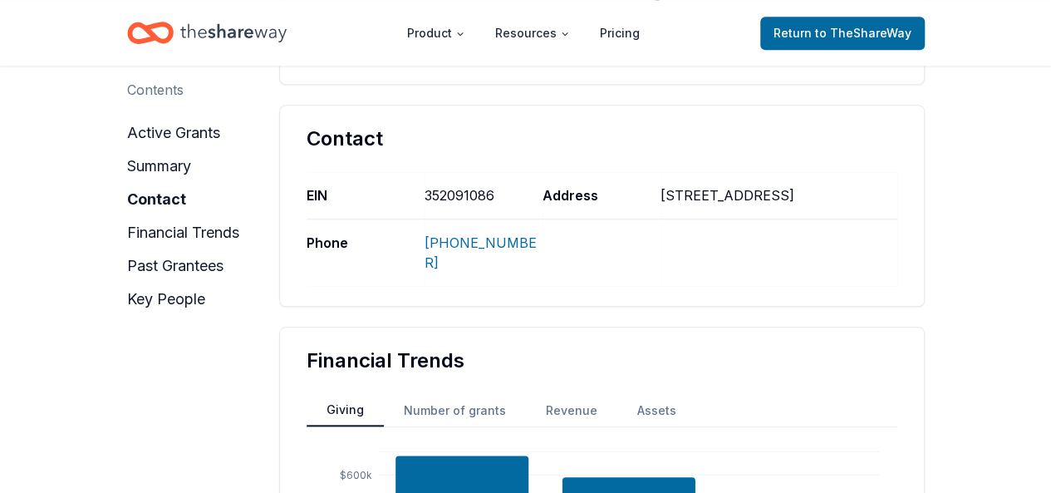
scroll to position [670, 0]
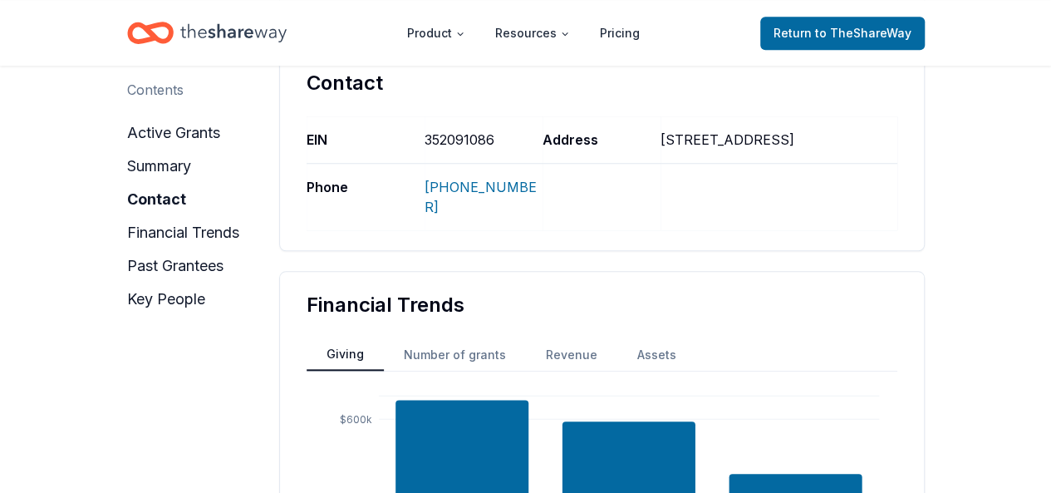
click at [467, 356] on button "Number of grants" at bounding box center [455, 355] width 142 height 30
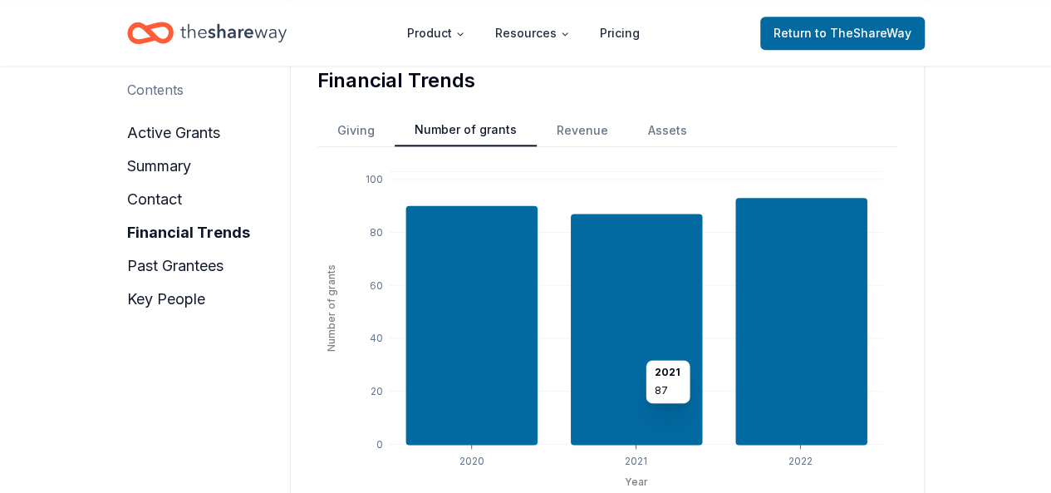
scroll to position [919, 0]
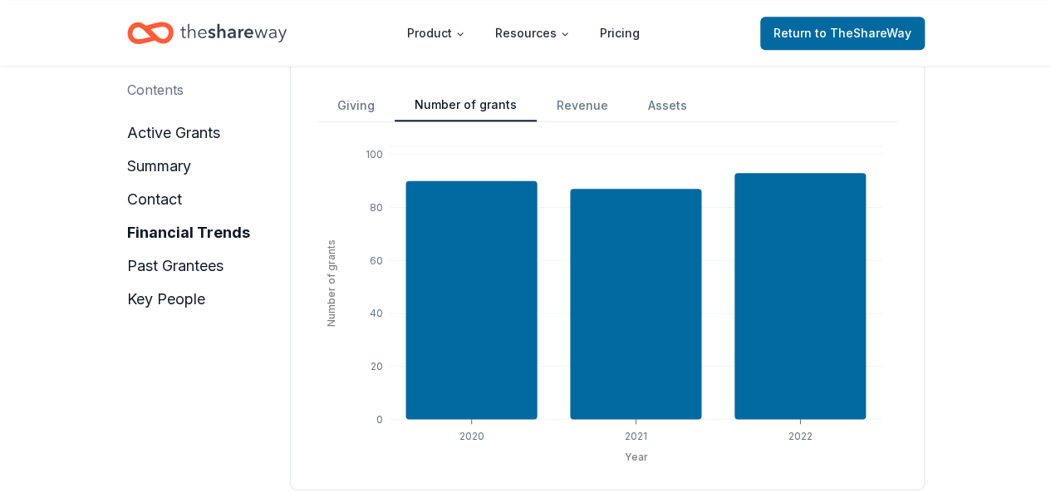
click at [651, 101] on button "Assets" at bounding box center [667, 106] width 79 height 30
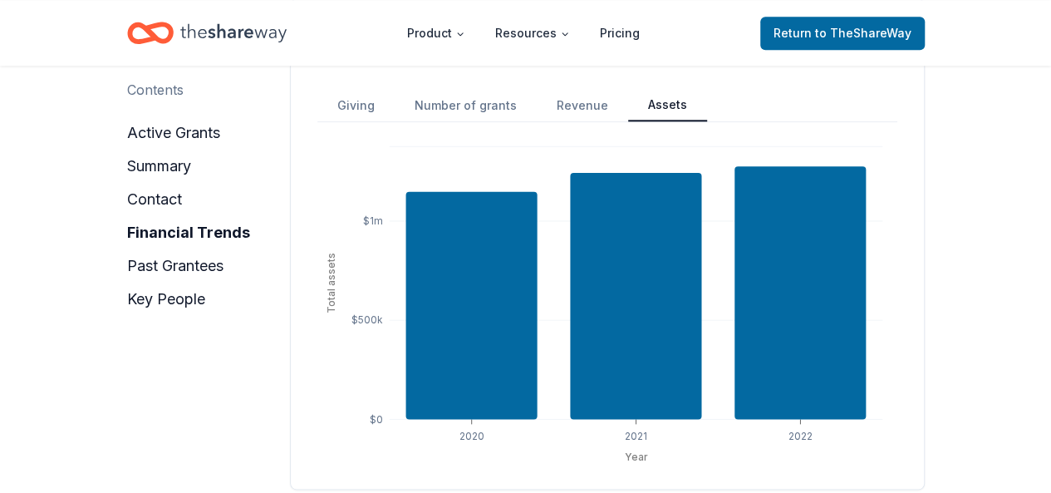
click at [576, 104] on button "Revenue" at bounding box center [582, 106] width 91 height 30
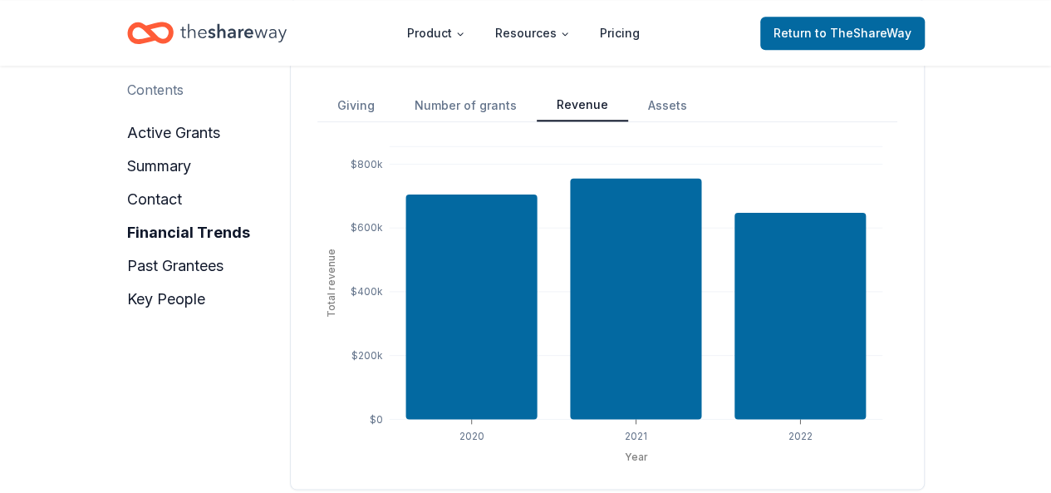
click at [656, 101] on button "Assets" at bounding box center [667, 106] width 79 height 30
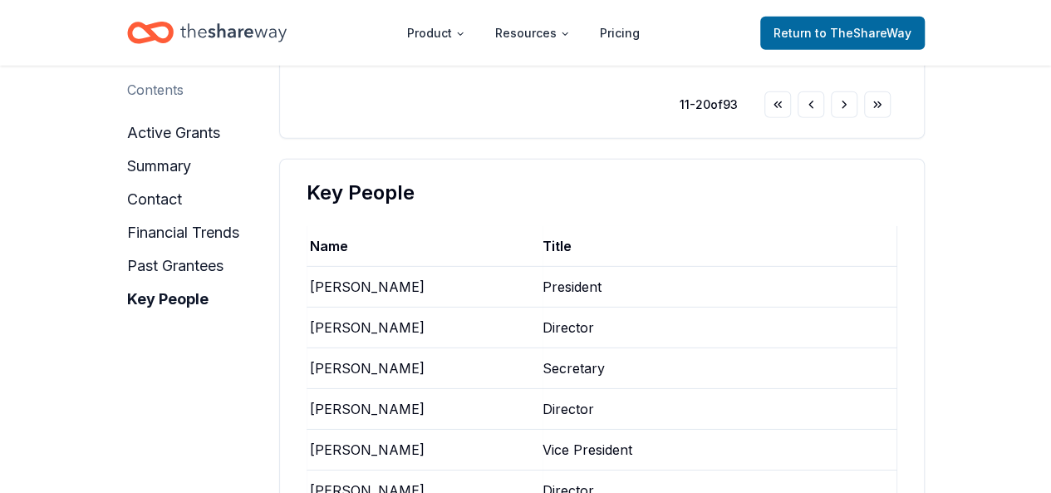
scroll to position [2331, 0]
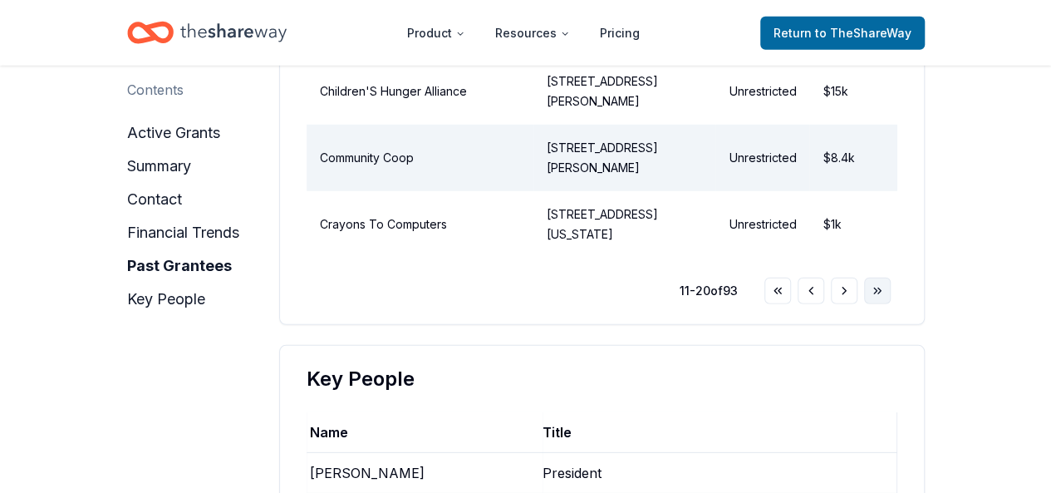
click at [871, 302] on button "Go to last page" at bounding box center [877, 291] width 27 height 27
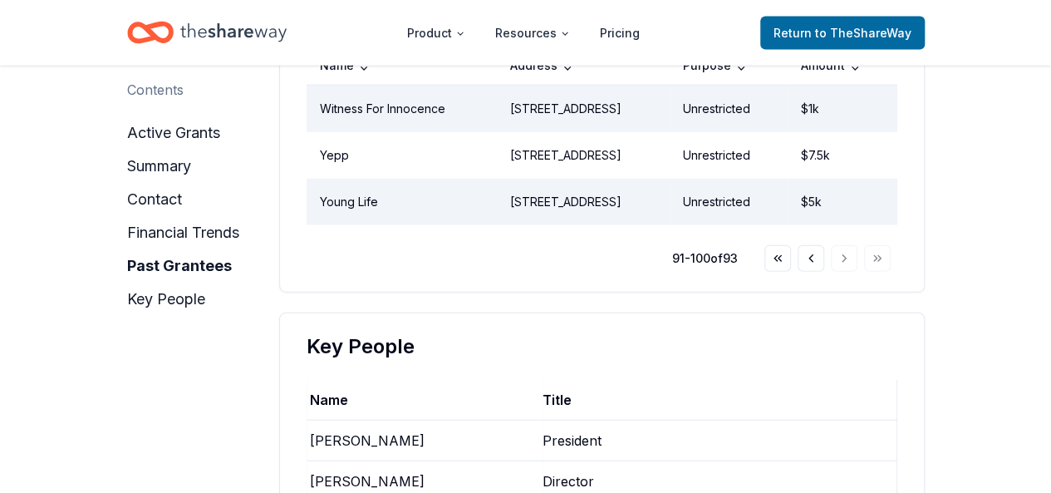
scroll to position [1862, 0]
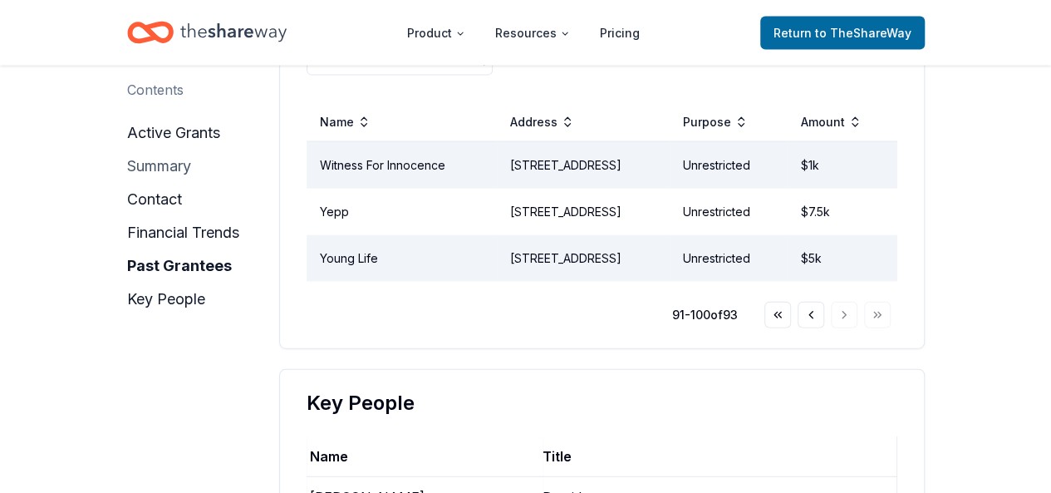
click at [171, 171] on button "summary" at bounding box center [159, 166] width 64 height 27
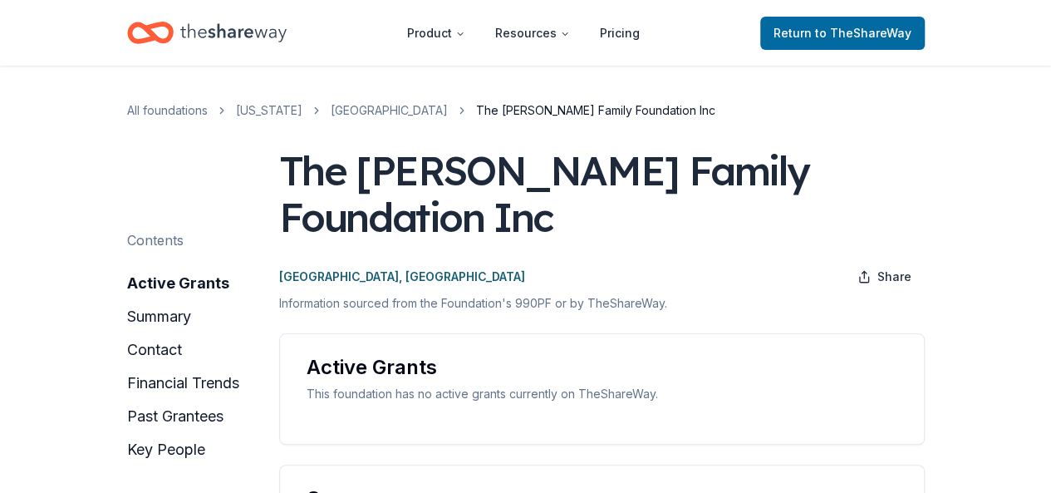
scroll to position [0, 0]
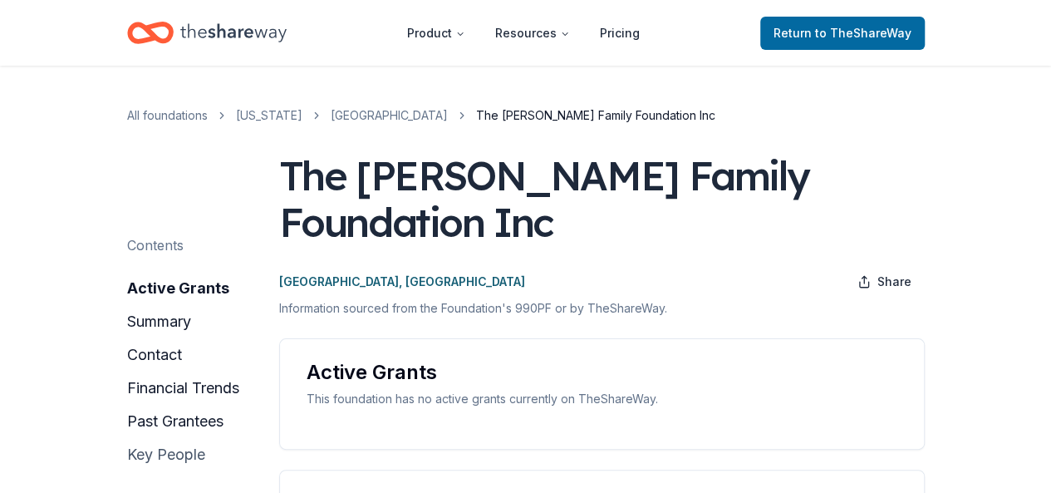
click at [146, 456] on button "key people" at bounding box center [166, 454] width 78 height 27
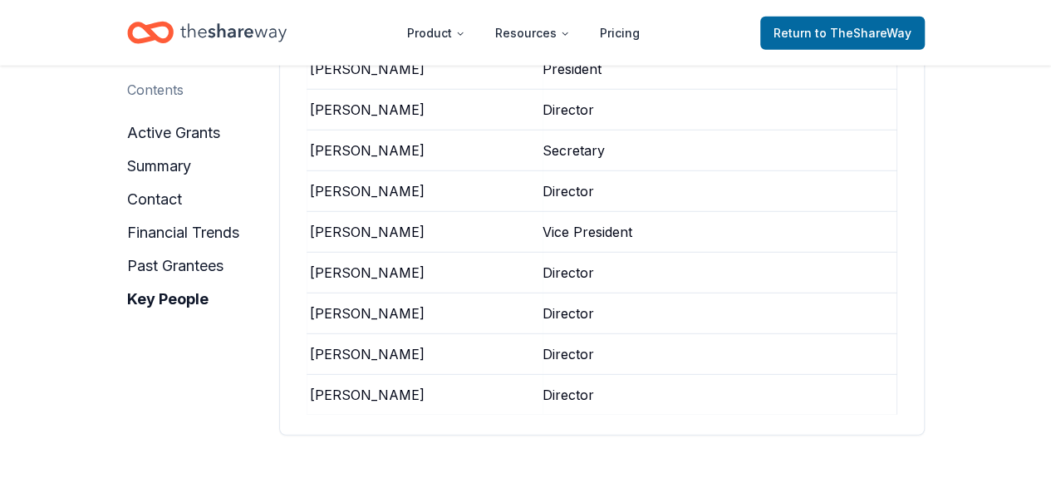
scroll to position [2257, 0]
